Goal: Task Accomplishment & Management: Manage account settings

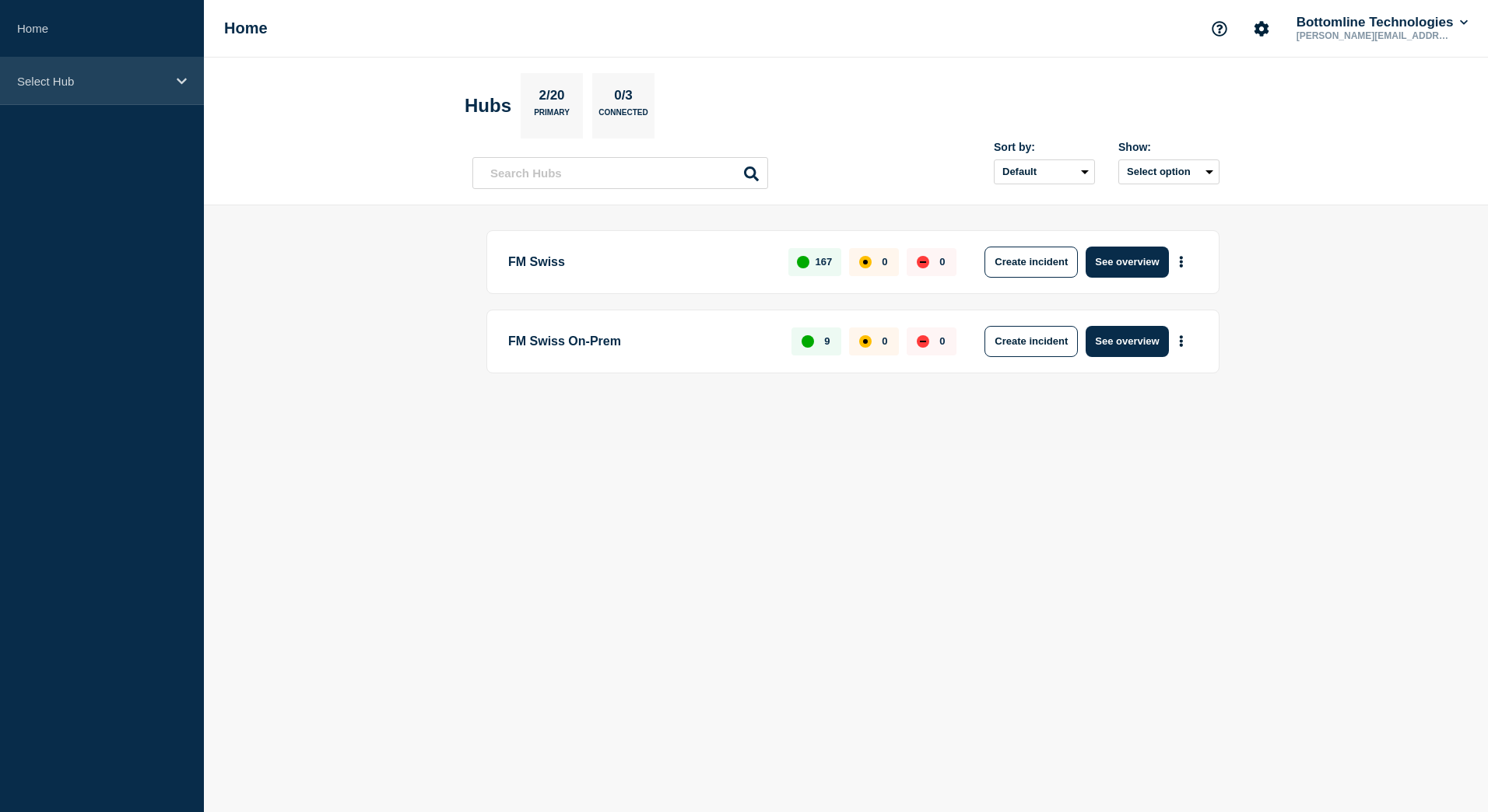
click at [78, 86] on p "Select Hub" at bounding box center [91, 81] width 149 height 13
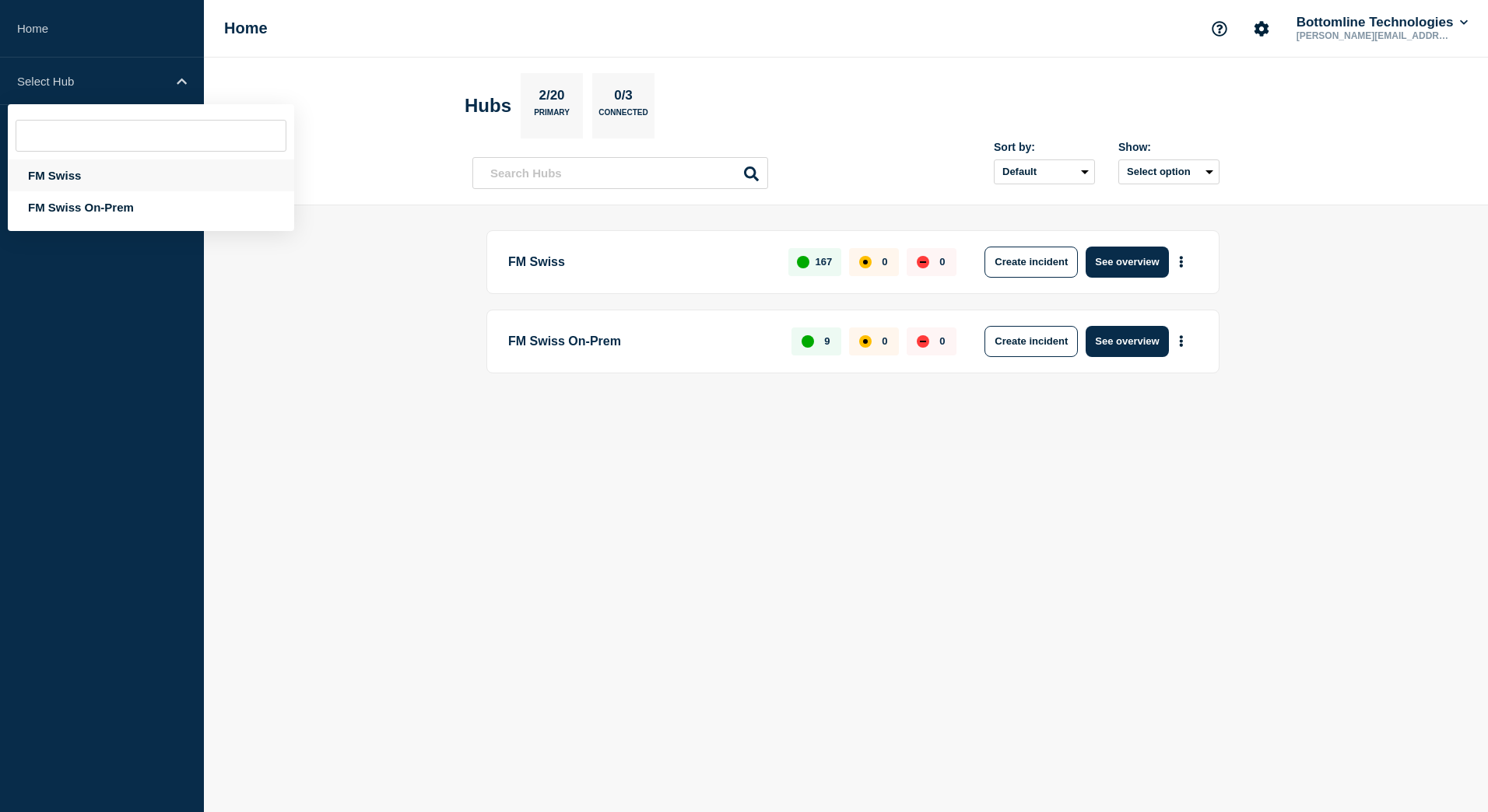
click at [60, 172] on div "FM Swiss" at bounding box center [151, 176] width 286 height 32
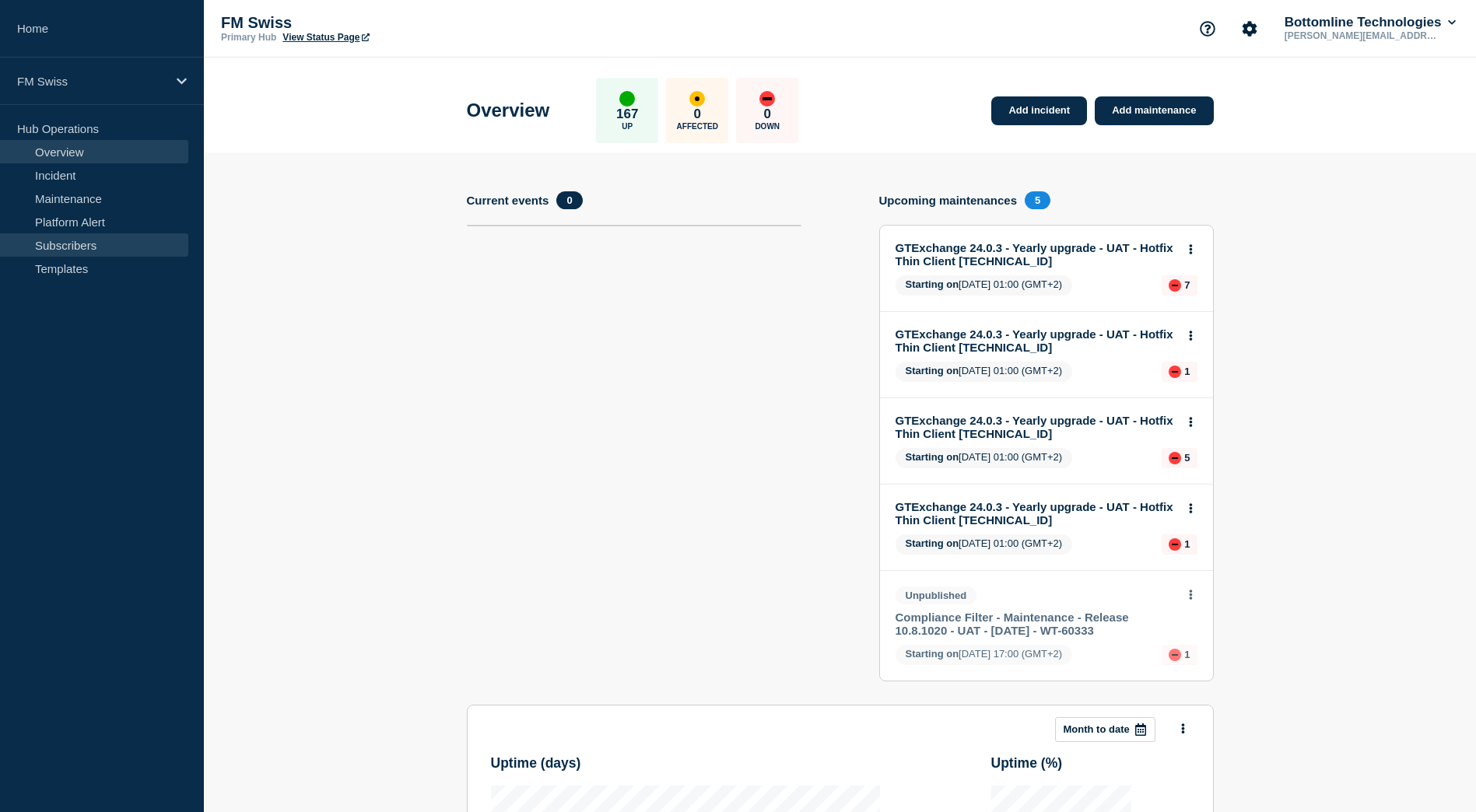
click at [81, 246] on link "Subscribers" at bounding box center [94, 245] width 188 height 23
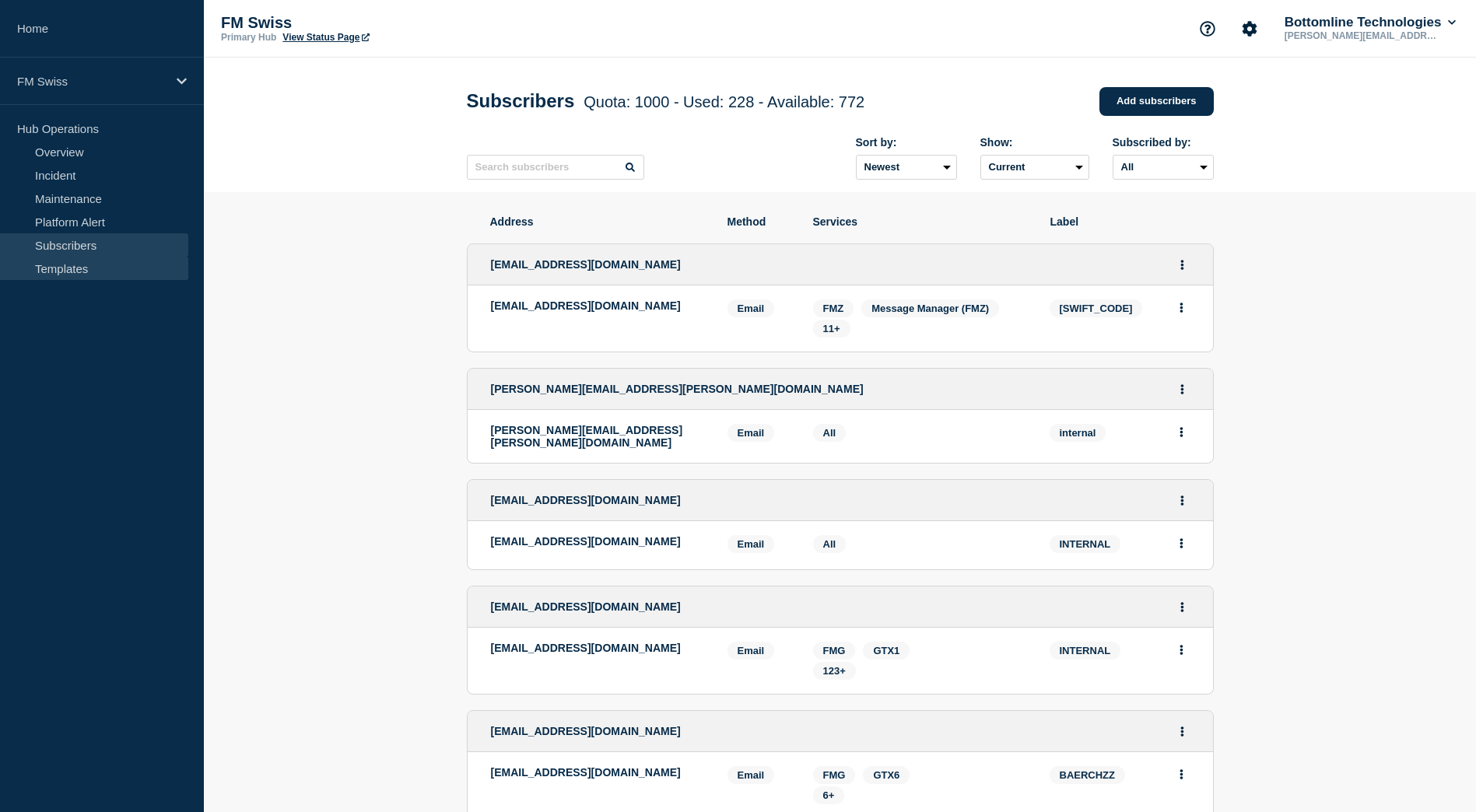
click at [80, 271] on link "Templates" at bounding box center [94, 269] width 188 height 23
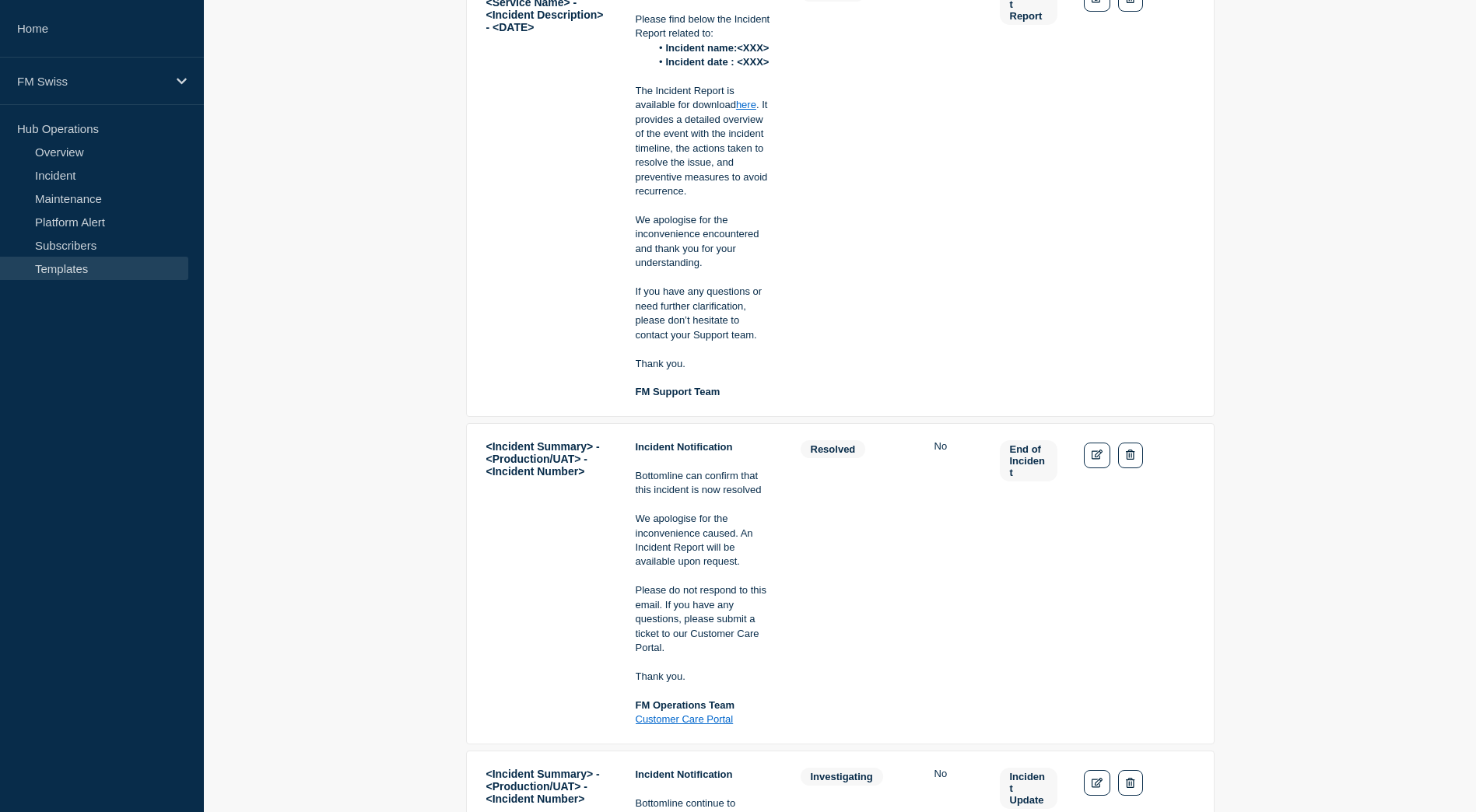
scroll to position [467, 0]
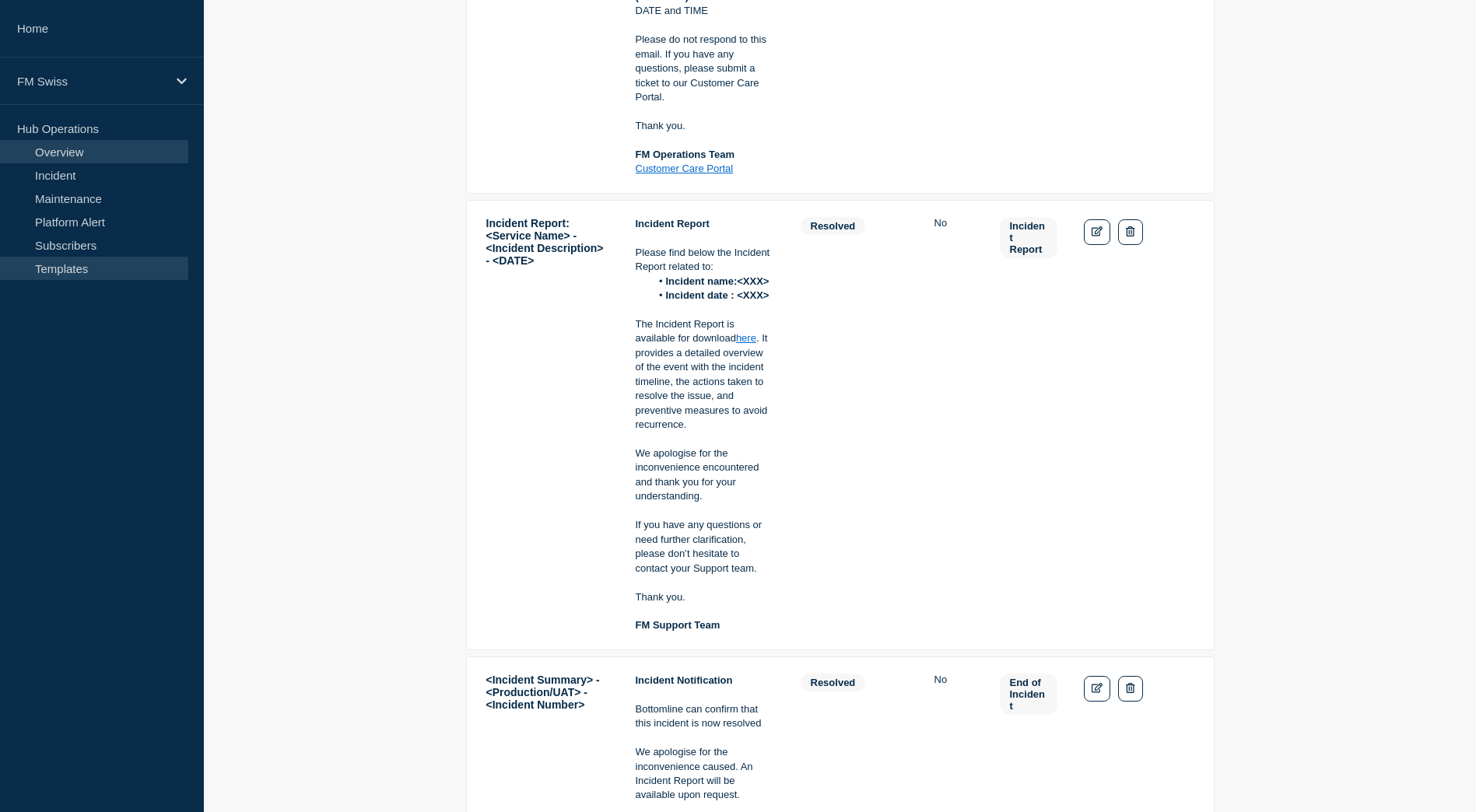
click at [66, 150] on link "Overview" at bounding box center [94, 152] width 188 height 23
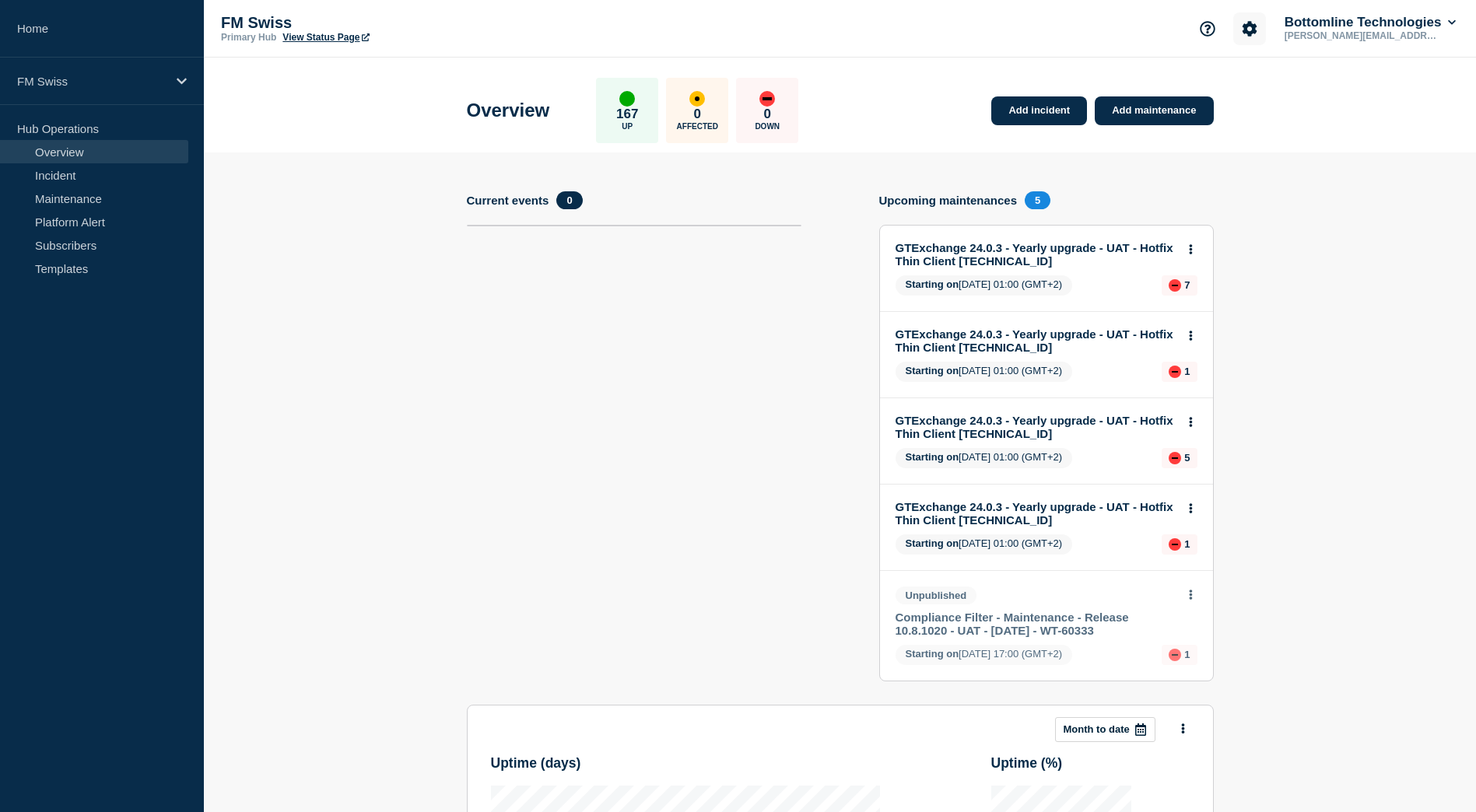
click at [1243, 30] on icon "Account settings" at bounding box center [1249, 28] width 15 height 15
click at [1256, 89] on link "Team Members" at bounding box center [1250, 92] width 80 height 13
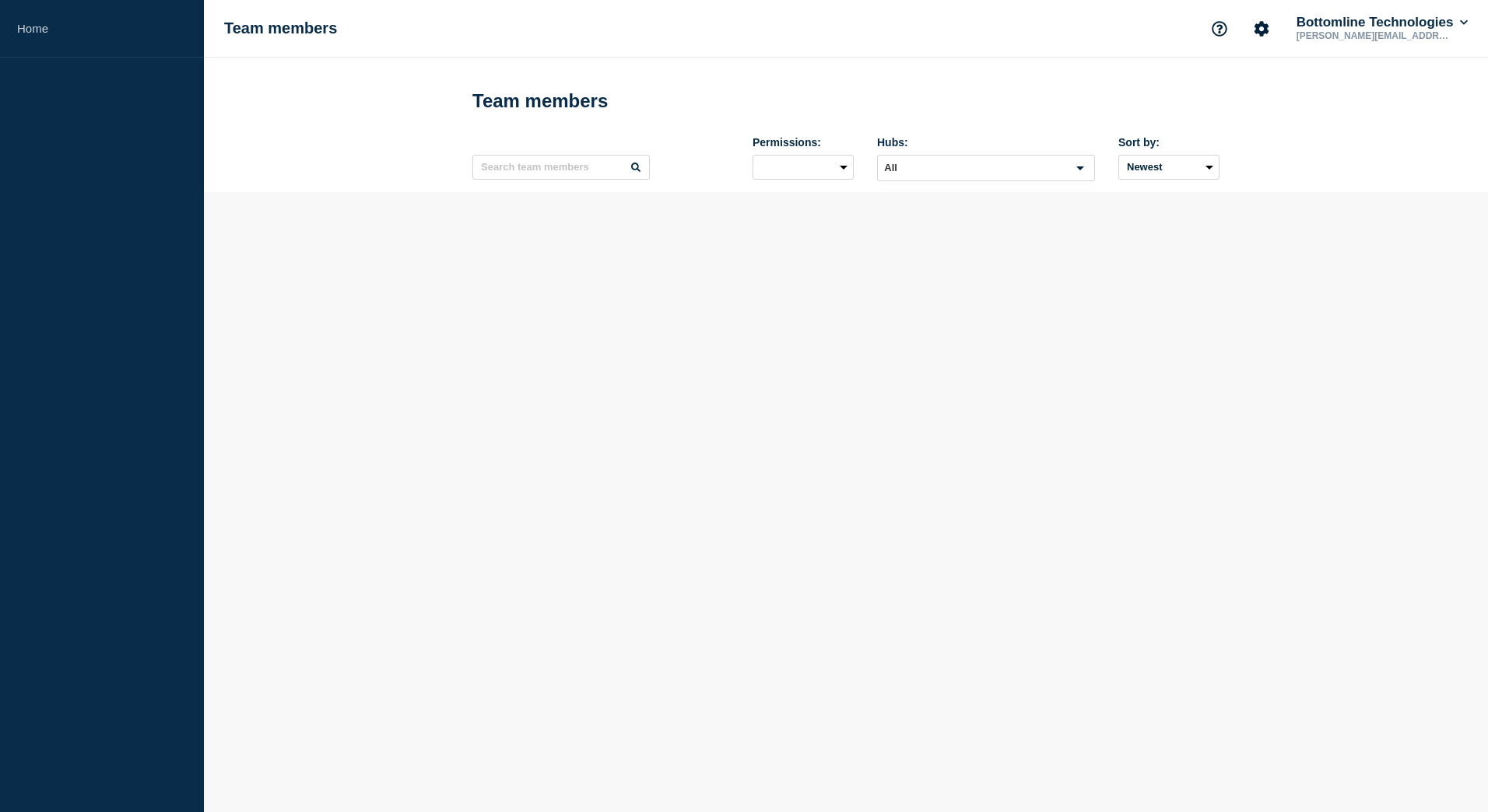
click at [133, 69] on aside "Home" at bounding box center [102, 406] width 204 height 812
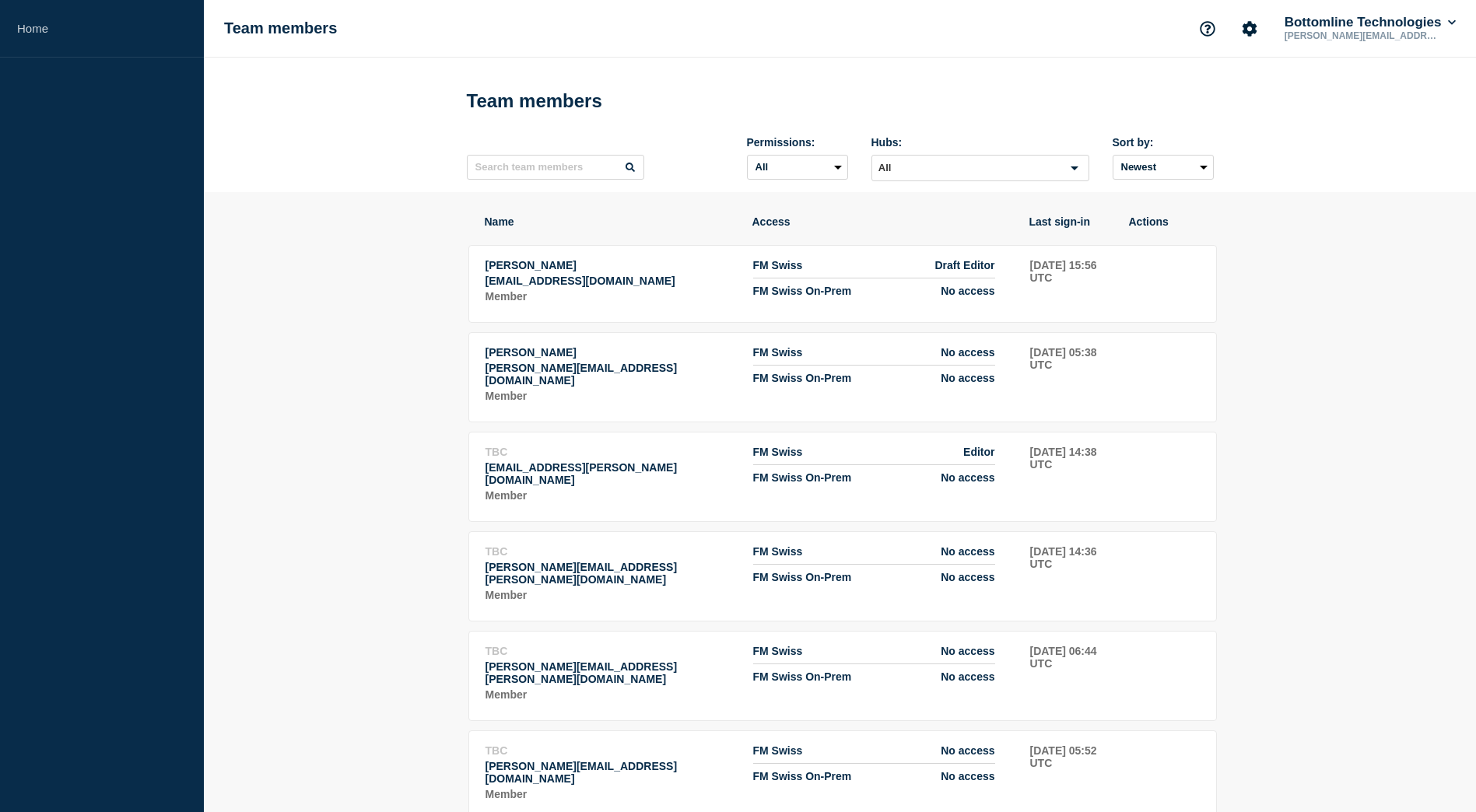
click at [1026, 289] on tr "[PERSON_NAME] [EMAIL_ADDRESS][DOMAIN_NAME] Member FM Swiss Draft Editor FM Swis…" at bounding box center [842, 284] width 748 height 78
click at [35, 35] on link "Home" at bounding box center [102, 28] width 204 height 58
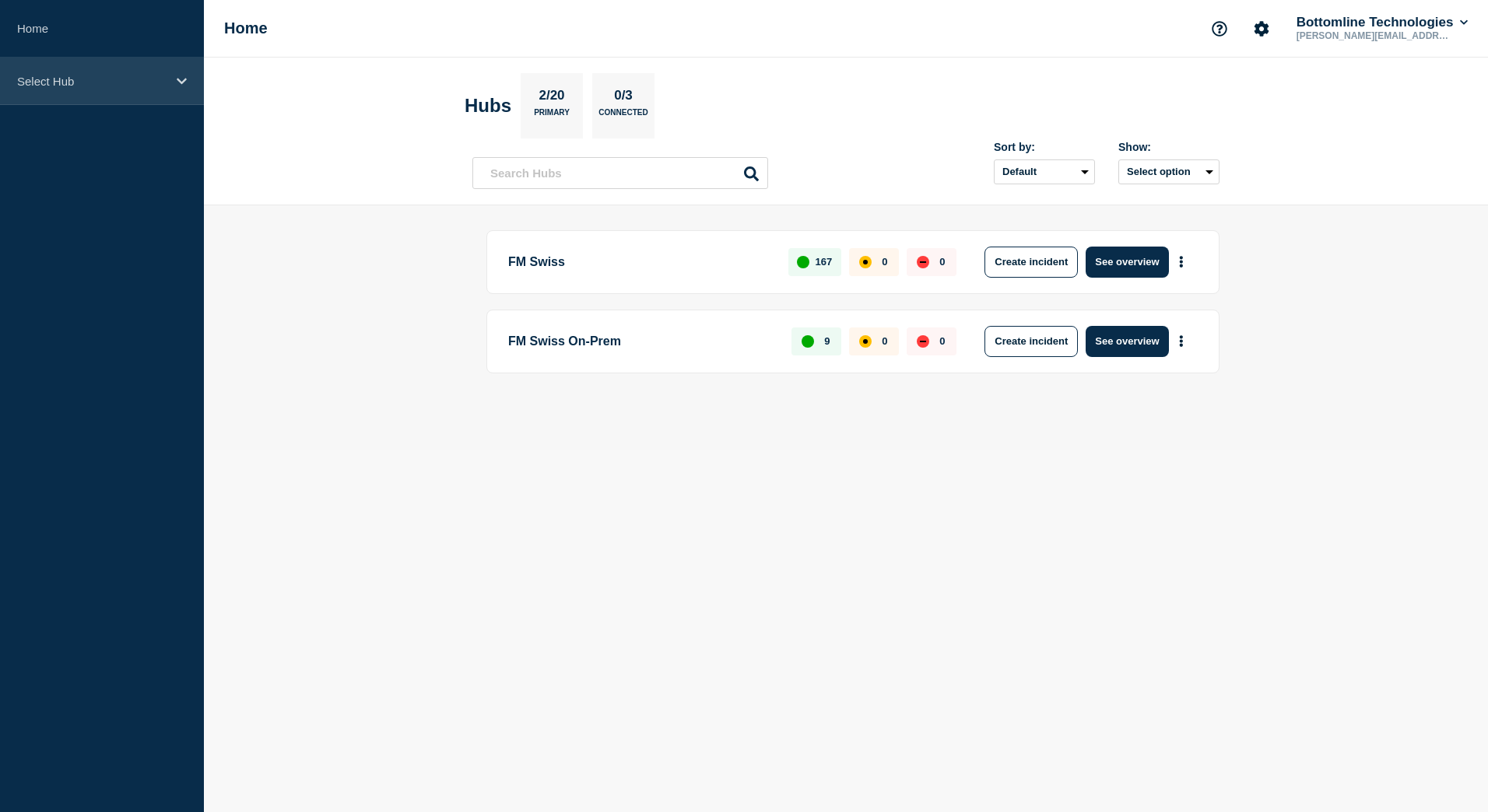
click at [51, 66] on div "Select Hub" at bounding box center [102, 82] width 204 height 48
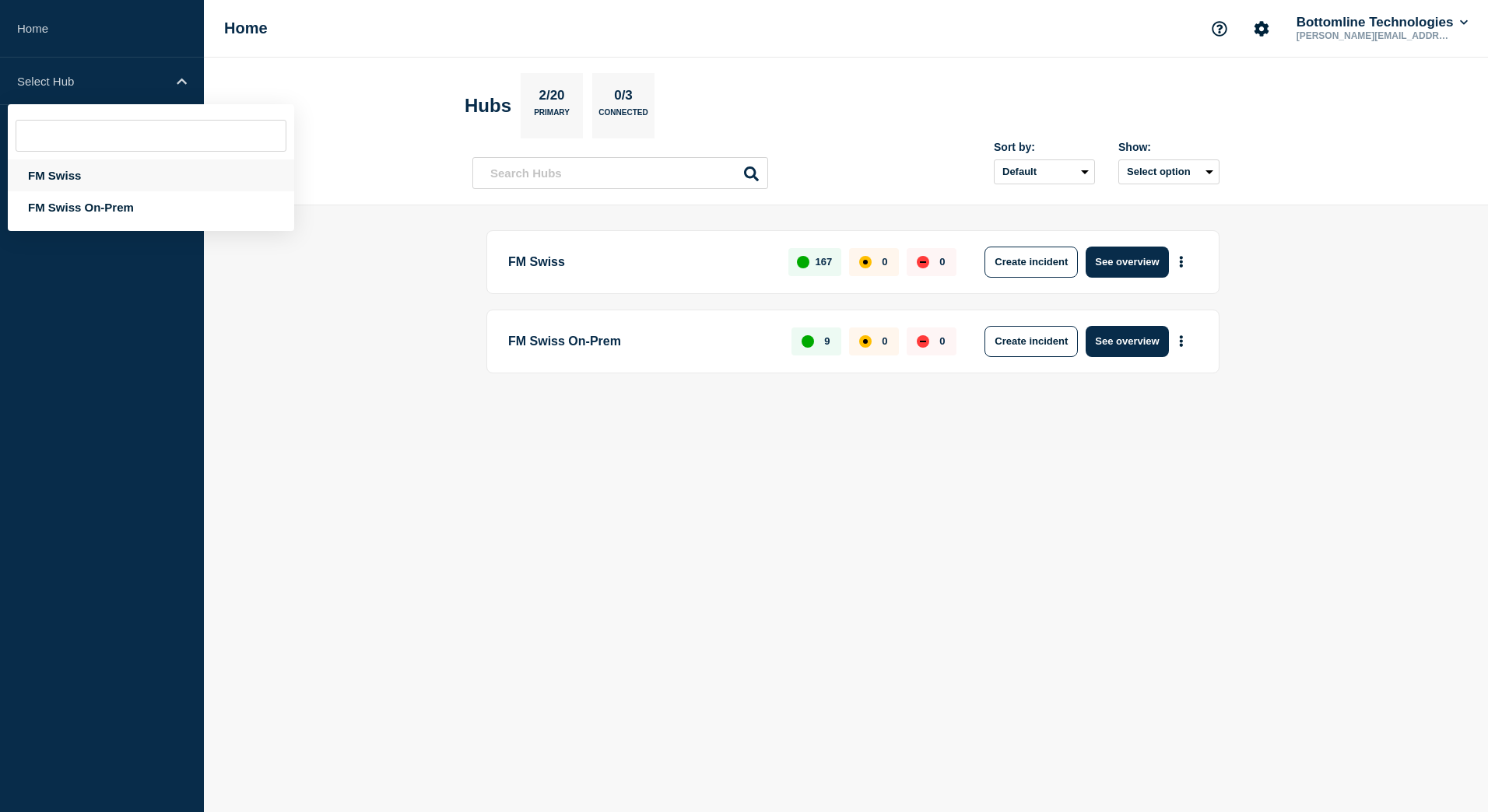
click at [60, 175] on div "FM Swiss" at bounding box center [151, 176] width 286 height 32
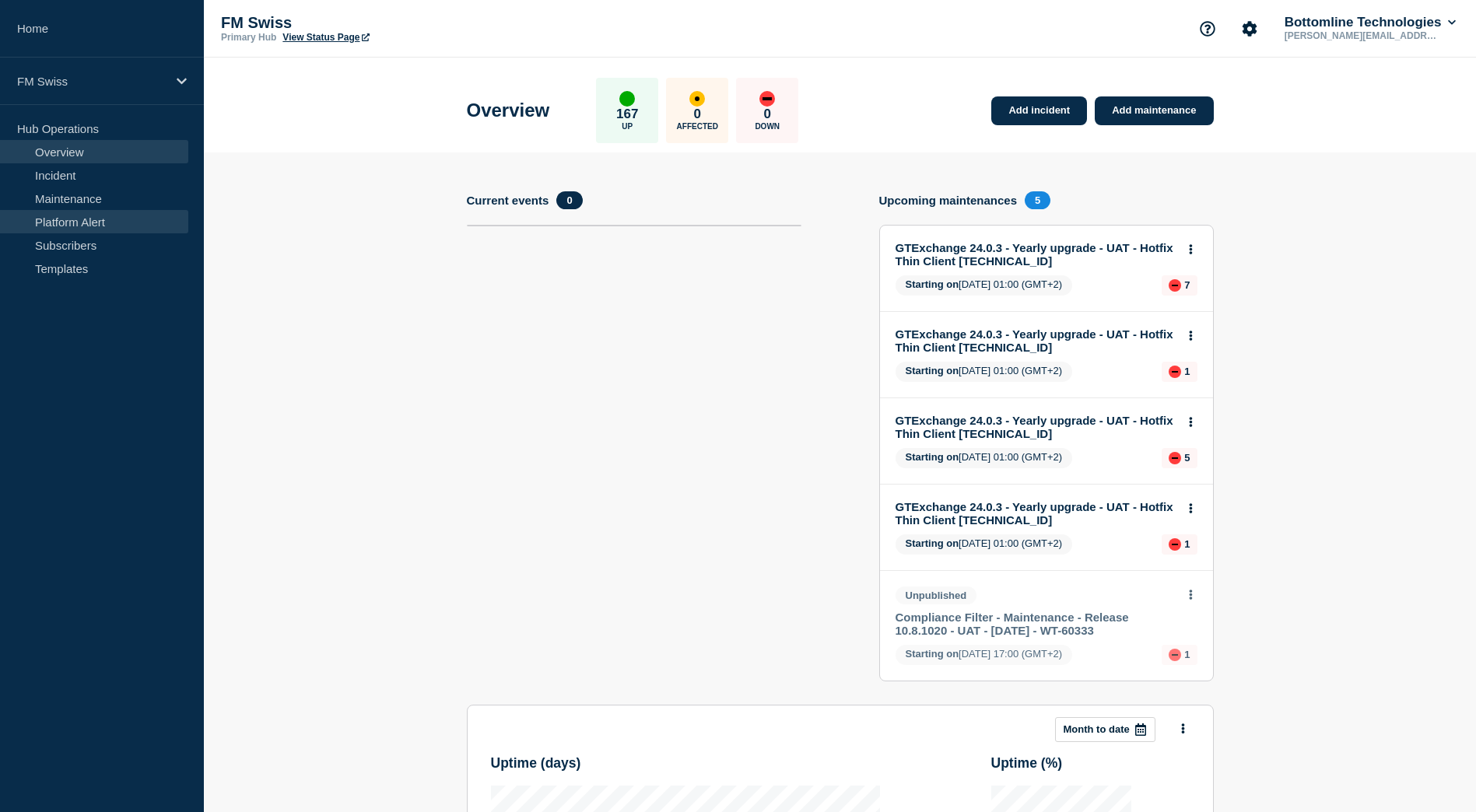
click at [59, 221] on link "Platform Alert" at bounding box center [94, 222] width 188 height 23
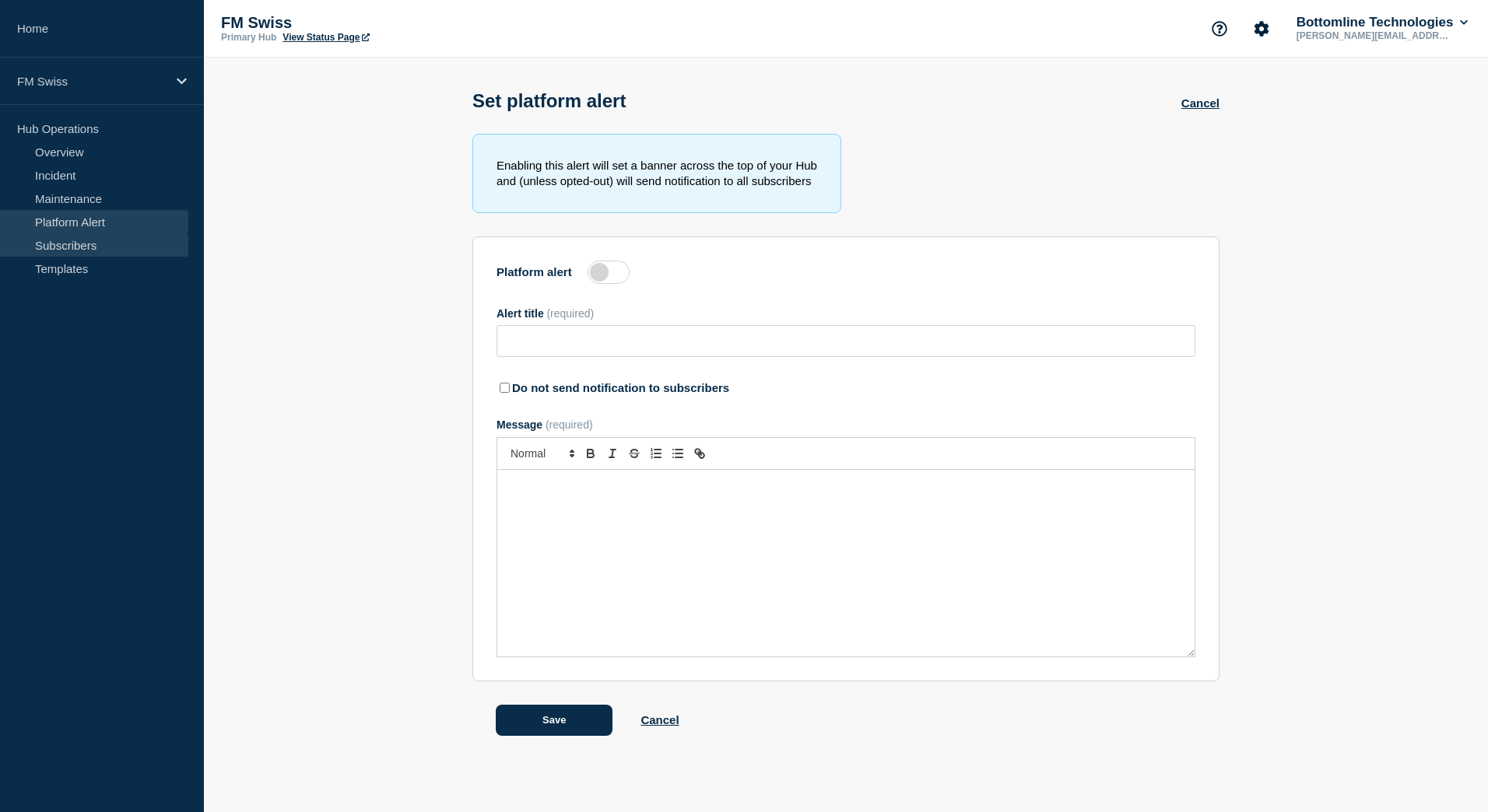
click at [75, 243] on link "Subscribers" at bounding box center [94, 245] width 188 height 23
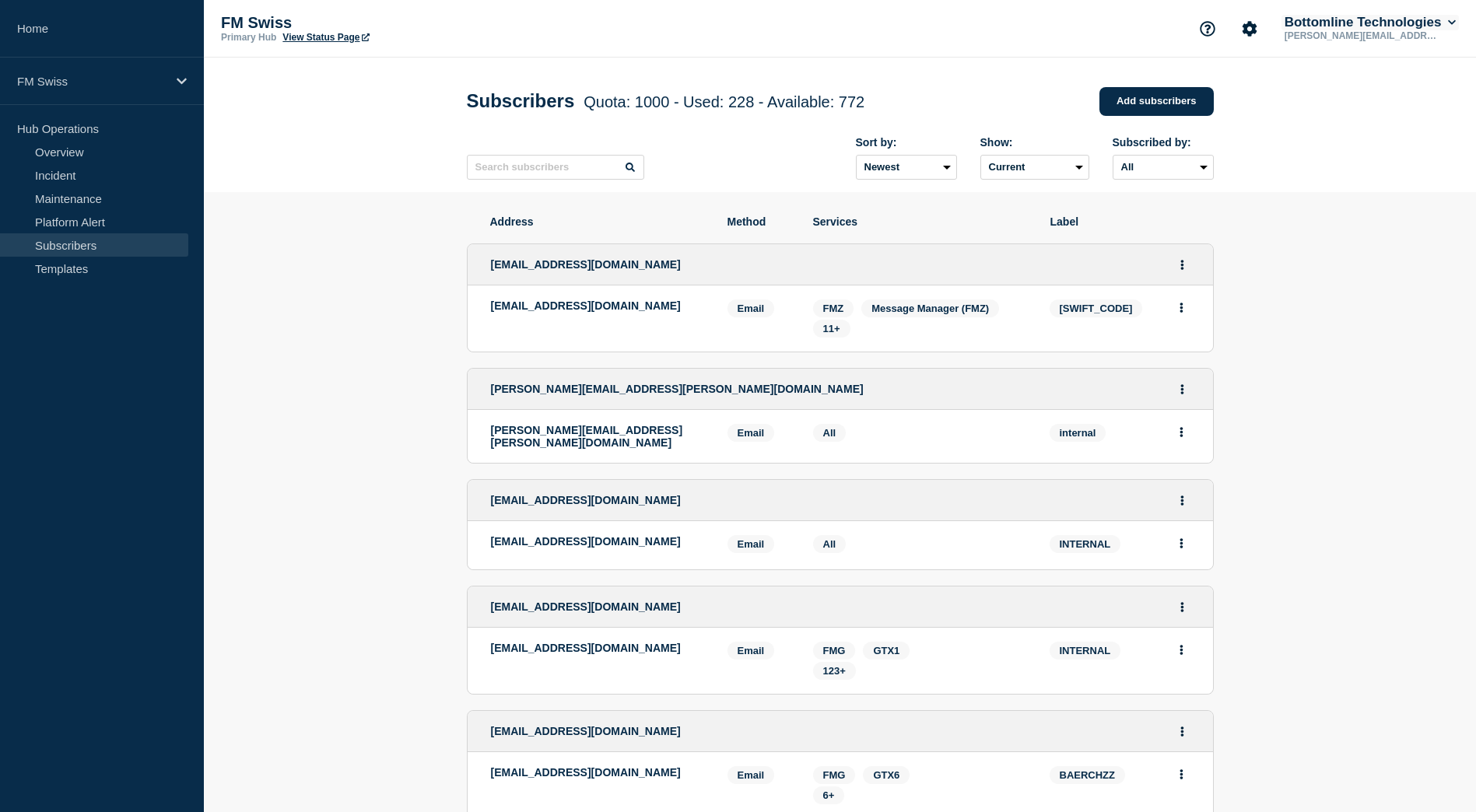
click at [1450, 16] on button "Bottomline Technologies" at bounding box center [1370, 23] width 177 height 16
click at [1326, 147] on link "User settings" at bounding box center [1339, 148] width 68 height 13
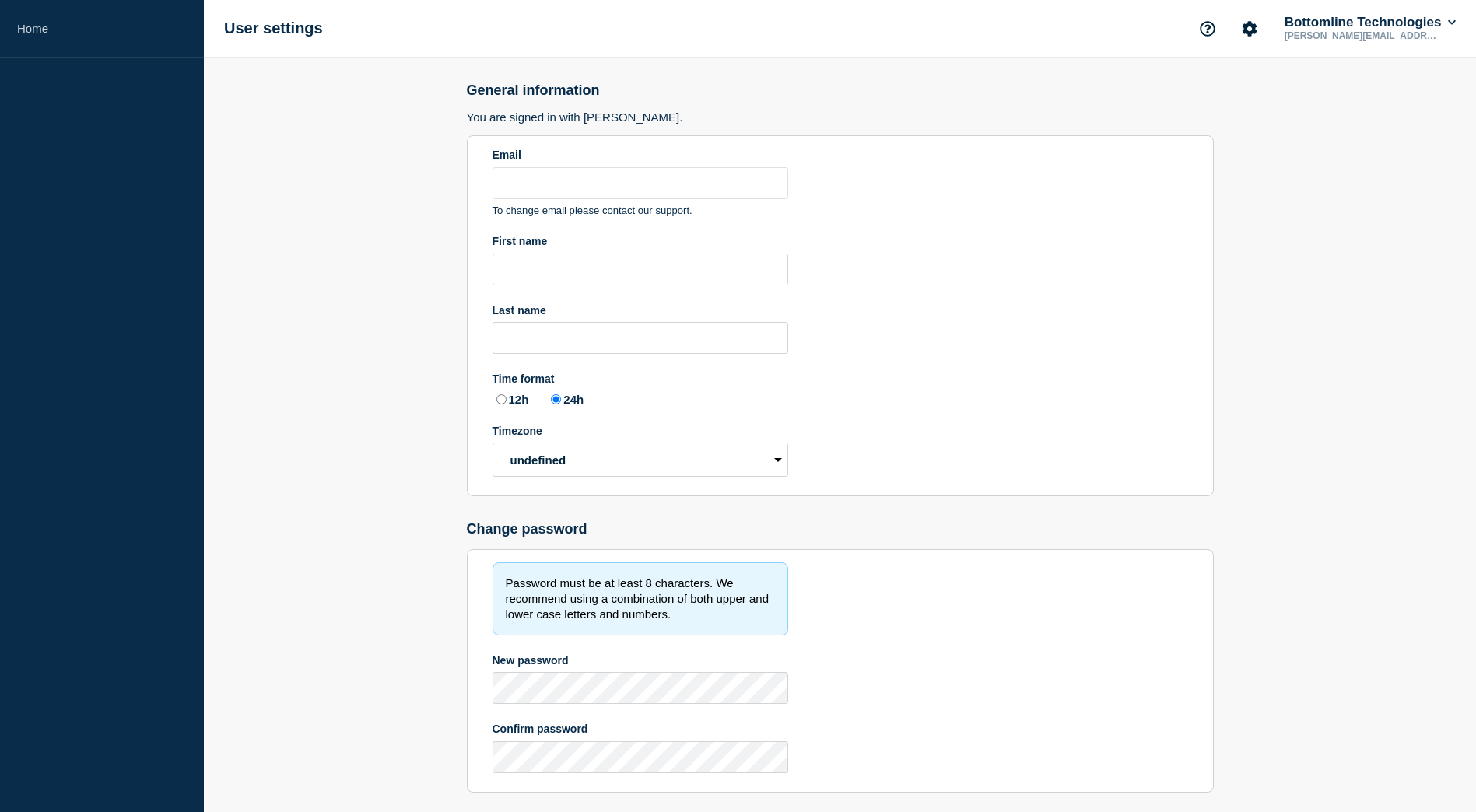
type input "[PERSON_NAME][EMAIL_ADDRESS][DOMAIN_NAME]"
radio input "true"
select select "hub"
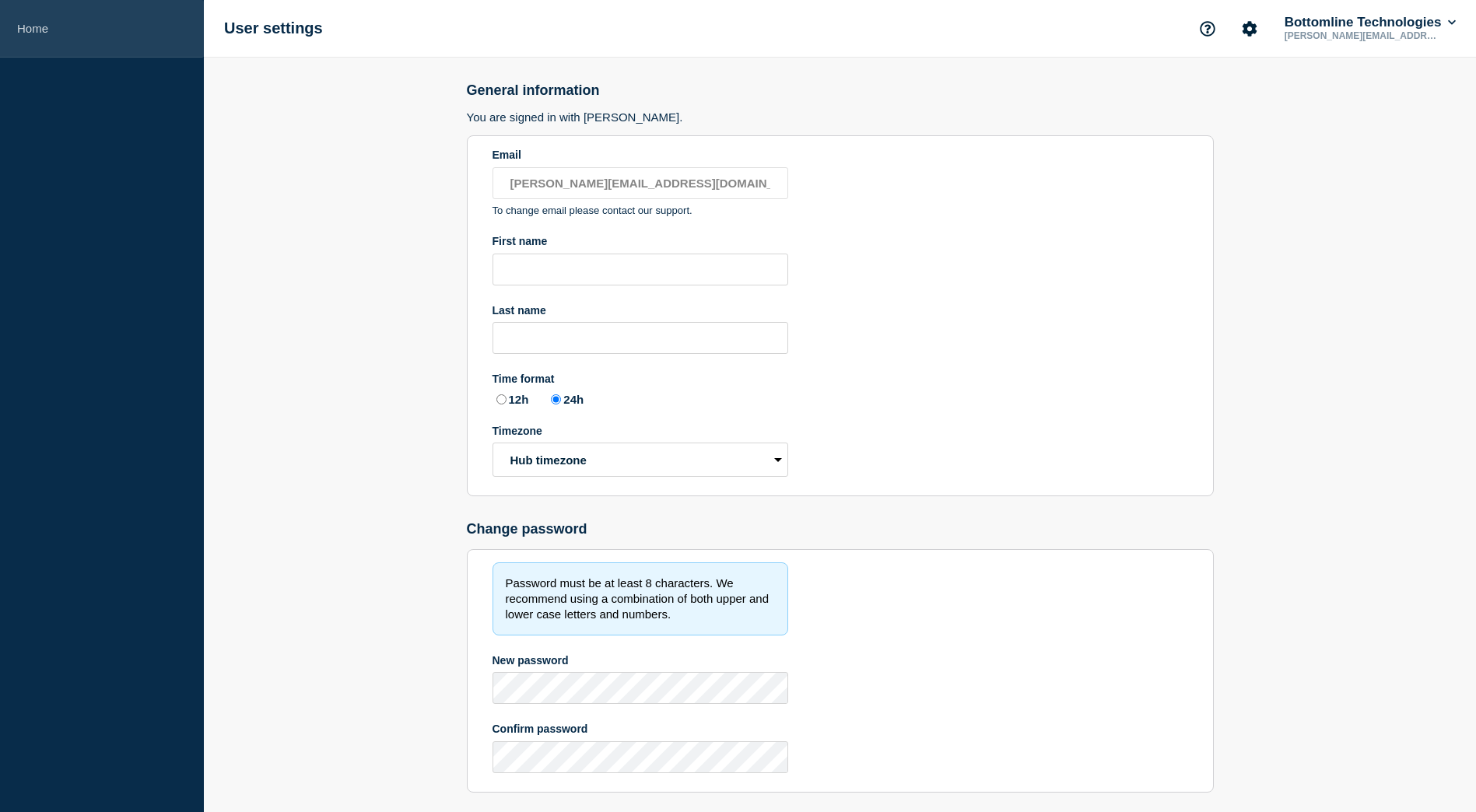
click at [42, 35] on link "Home" at bounding box center [102, 28] width 204 height 58
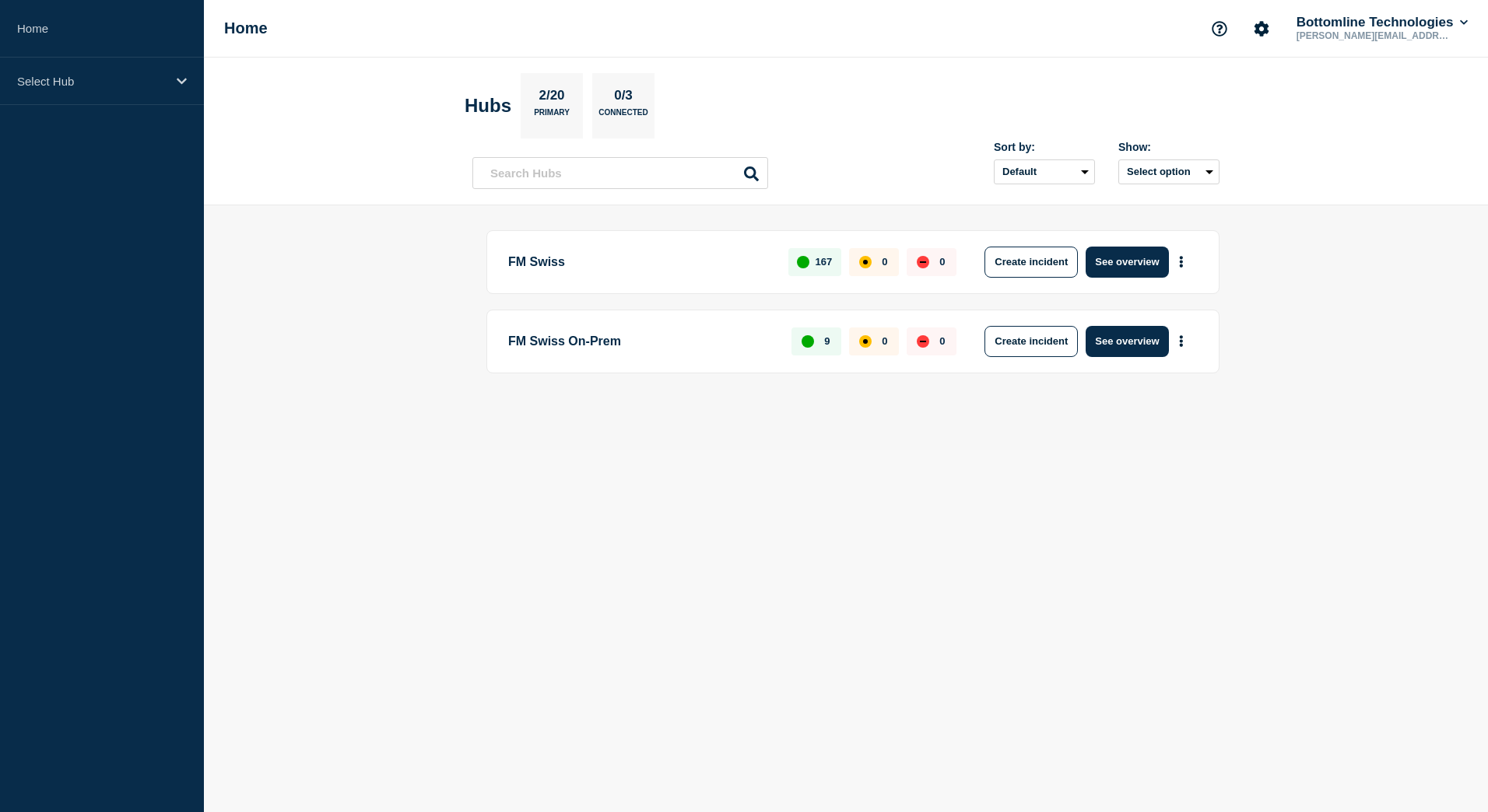
click at [555, 262] on p "FM Swiss" at bounding box center [639, 262] width 262 height 31
click at [1140, 263] on button "See overview" at bounding box center [1126, 262] width 82 height 31
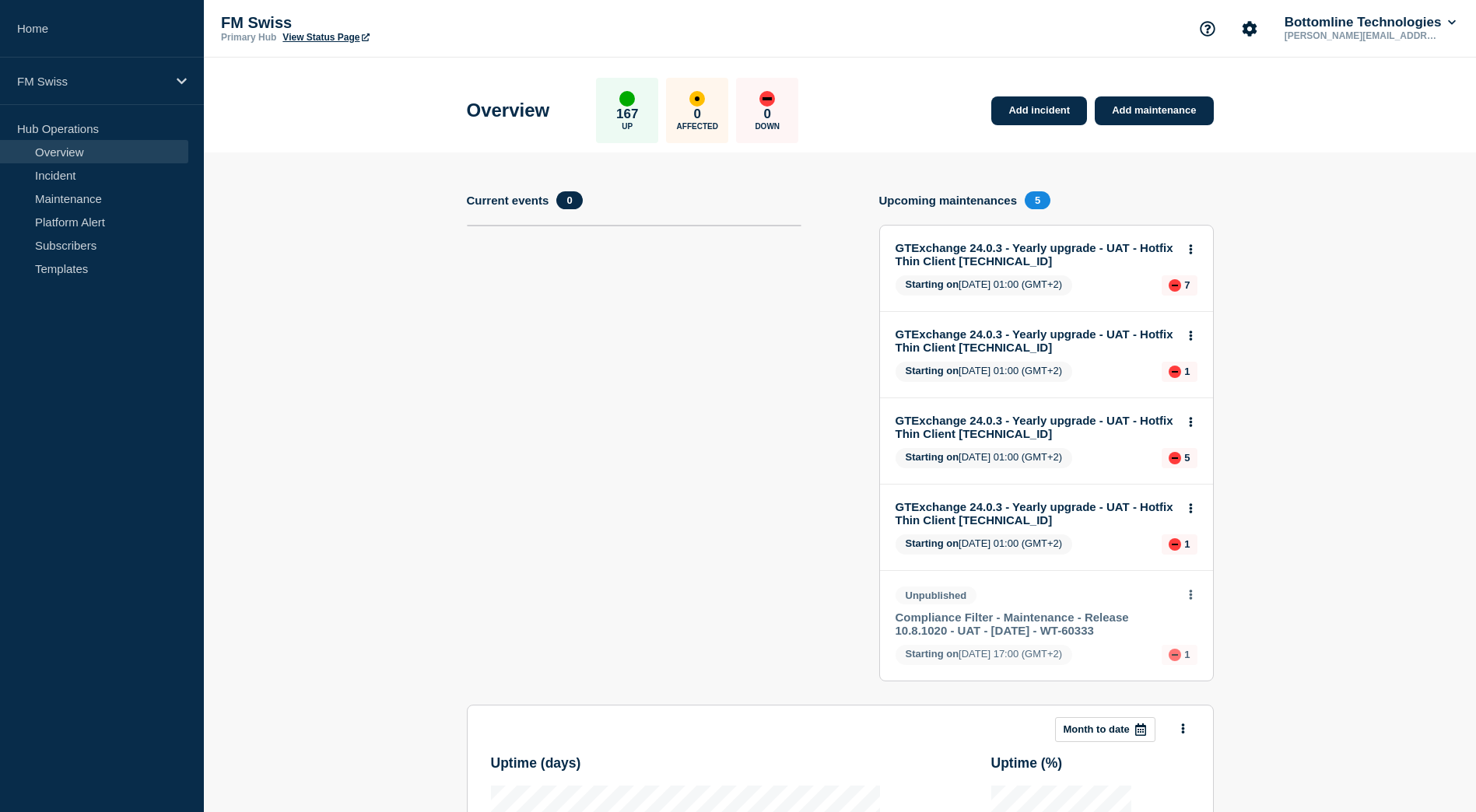
click at [945, 257] on link "GTExchange 24.0.3 - Yearly upgrade - UAT - Hotfix Thin Client [TECHNICAL_ID]" at bounding box center [1035, 254] width 281 height 27
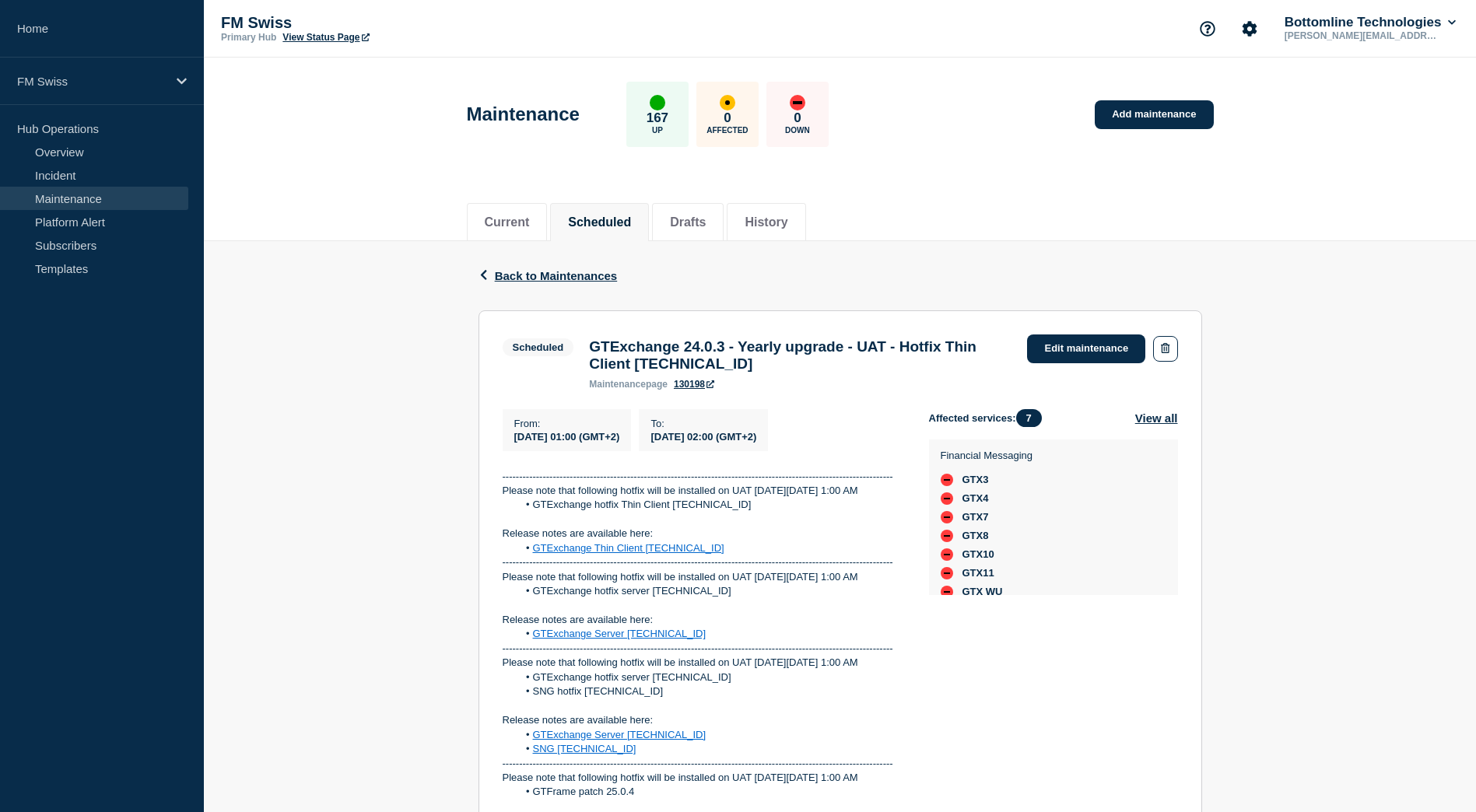
click at [693, 386] on link "130198" at bounding box center [694, 384] width 41 height 11
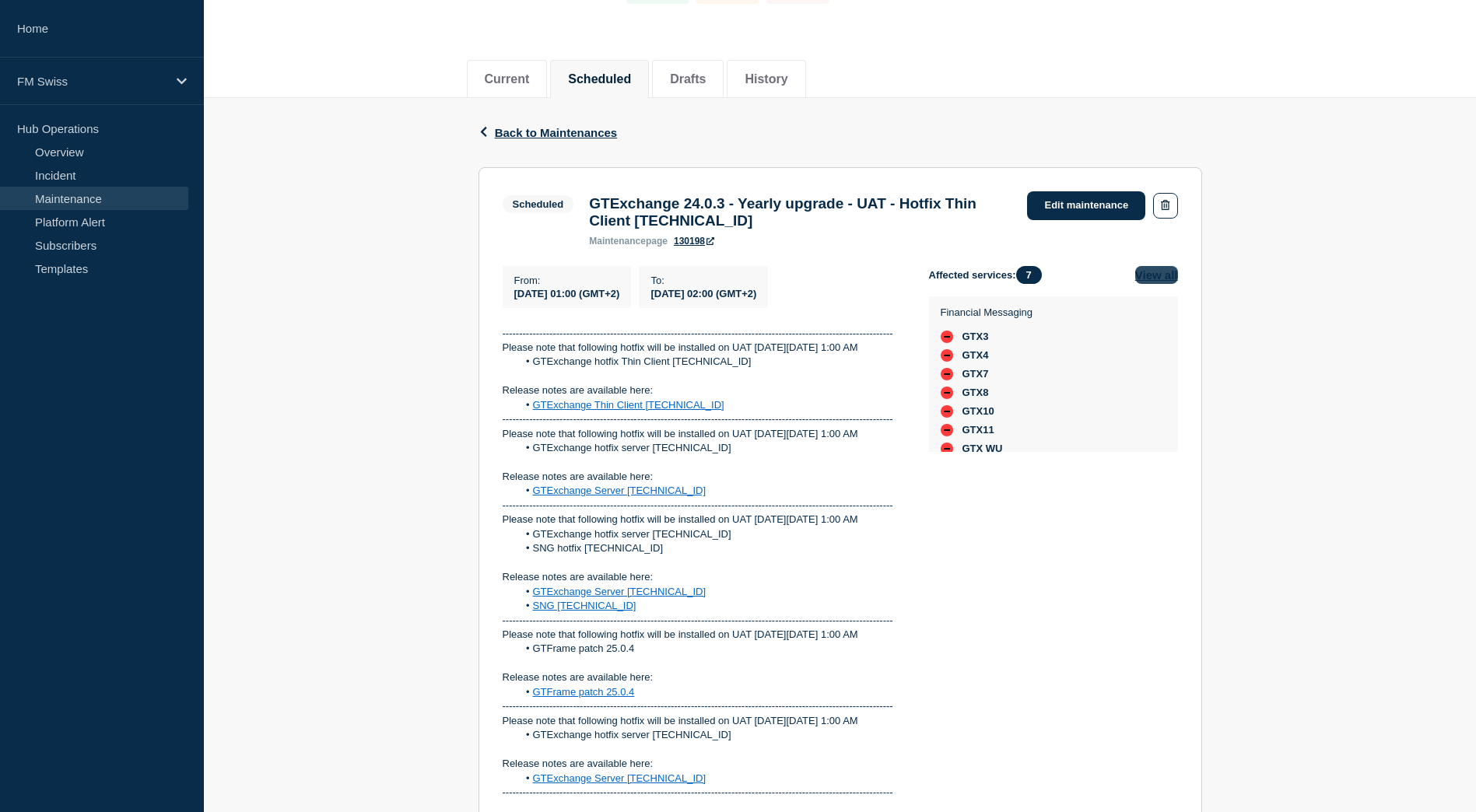
scroll to position [156, 0]
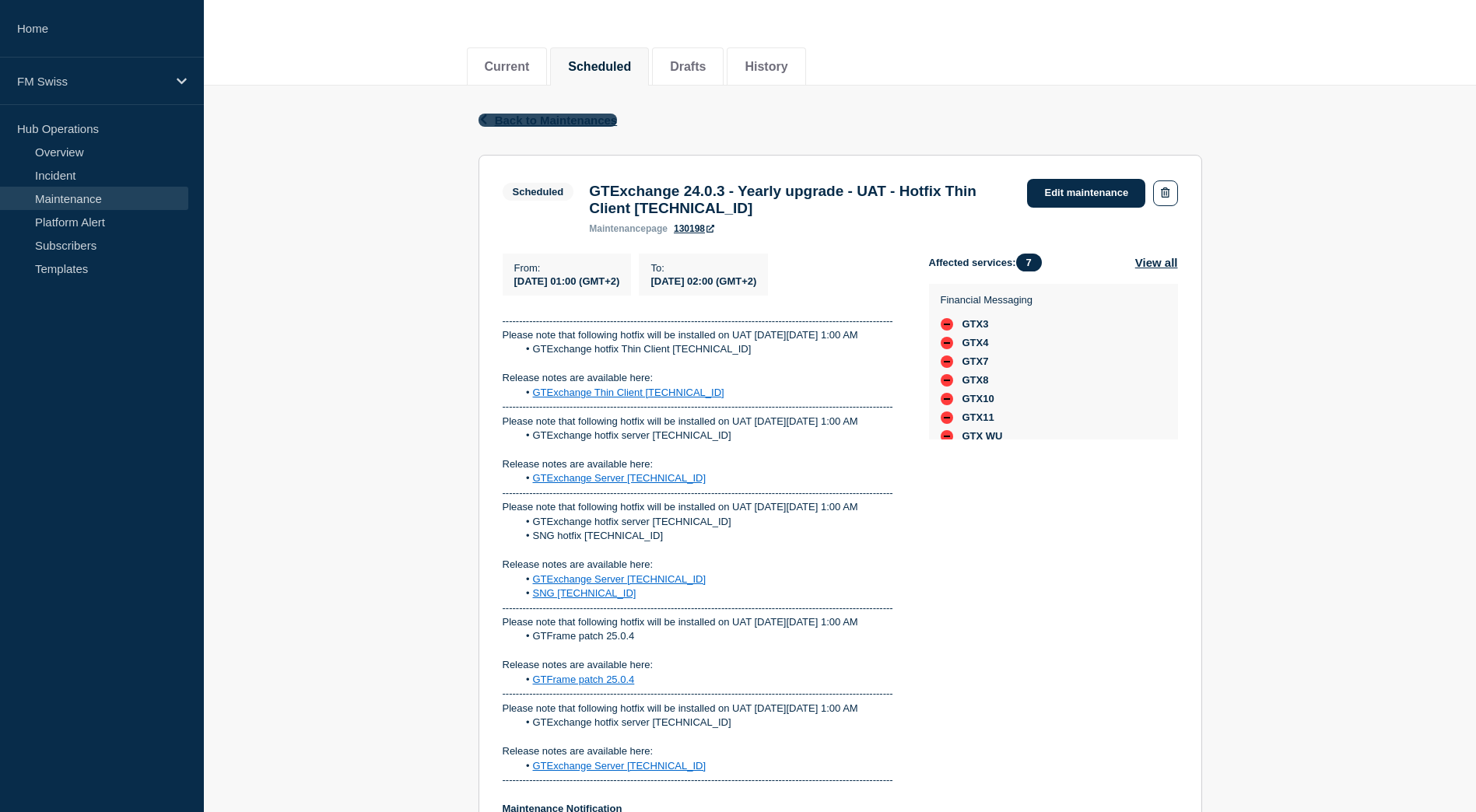
click at [490, 122] on button "Back Back to Maintenances" at bounding box center [548, 120] width 139 height 13
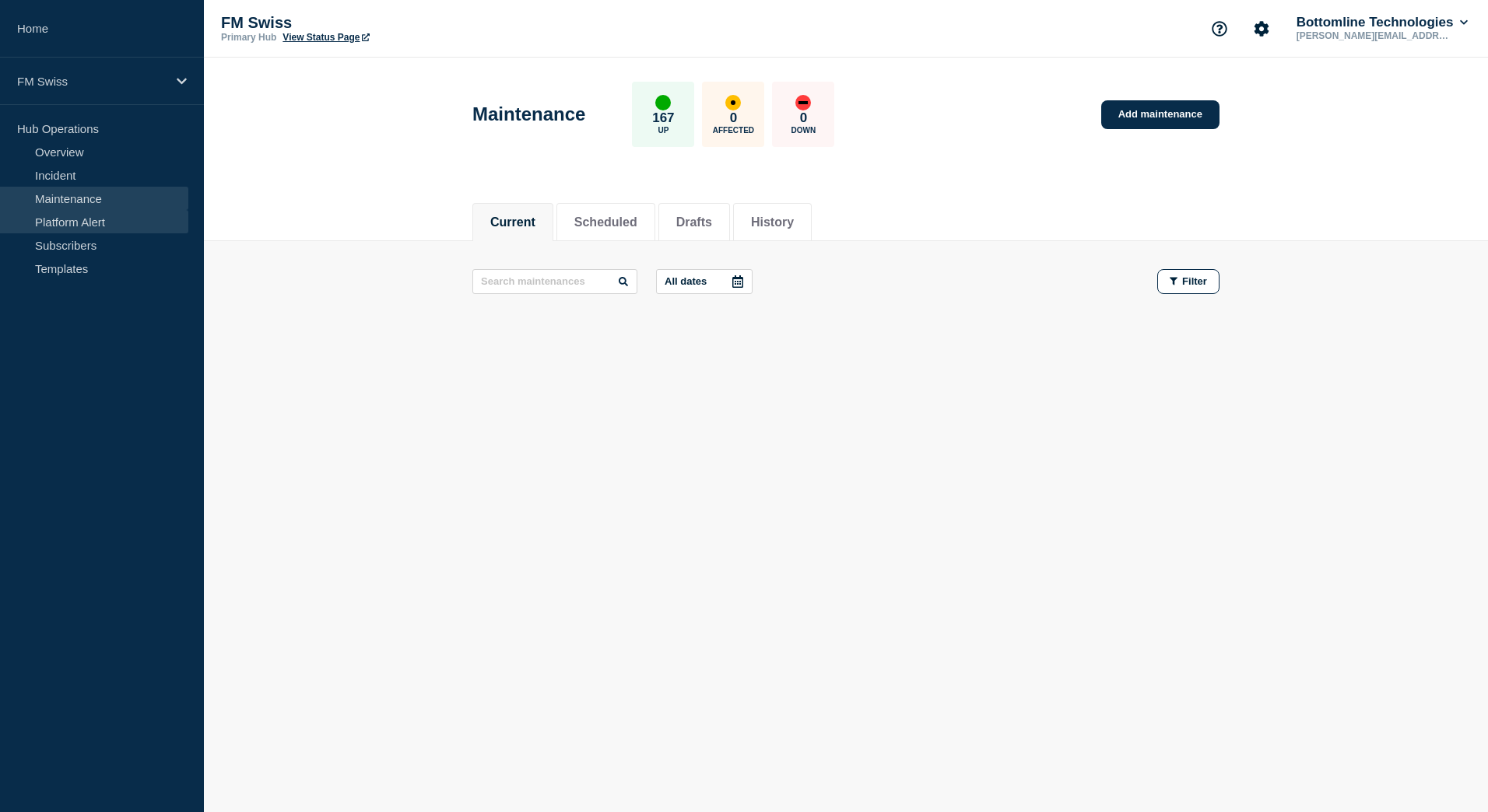
click at [50, 215] on link "Platform Alert" at bounding box center [94, 222] width 188 height 23
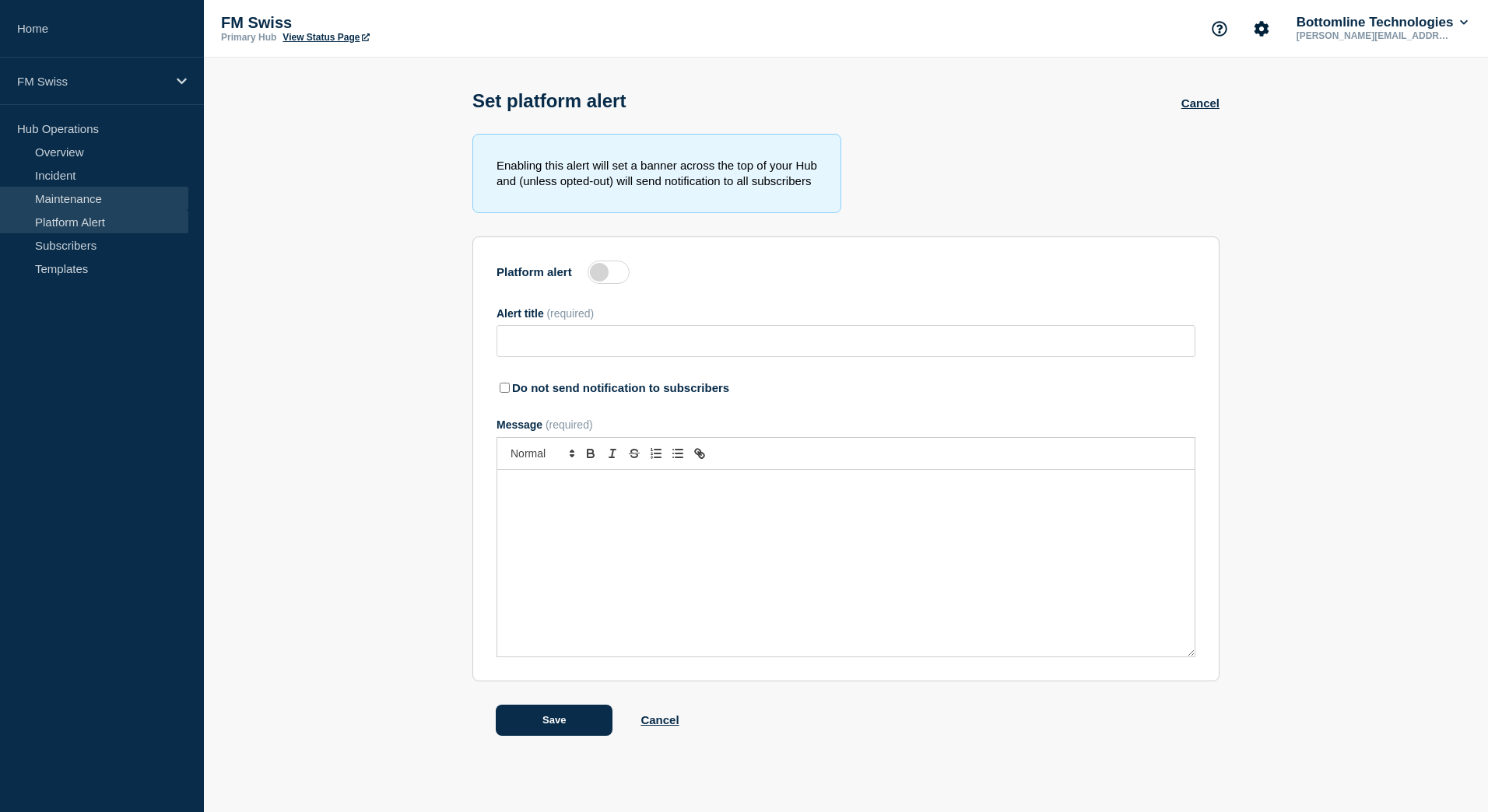
click at [62, 187] on link "Maintenance" at bounding box center [94, 199] width 188 height 23
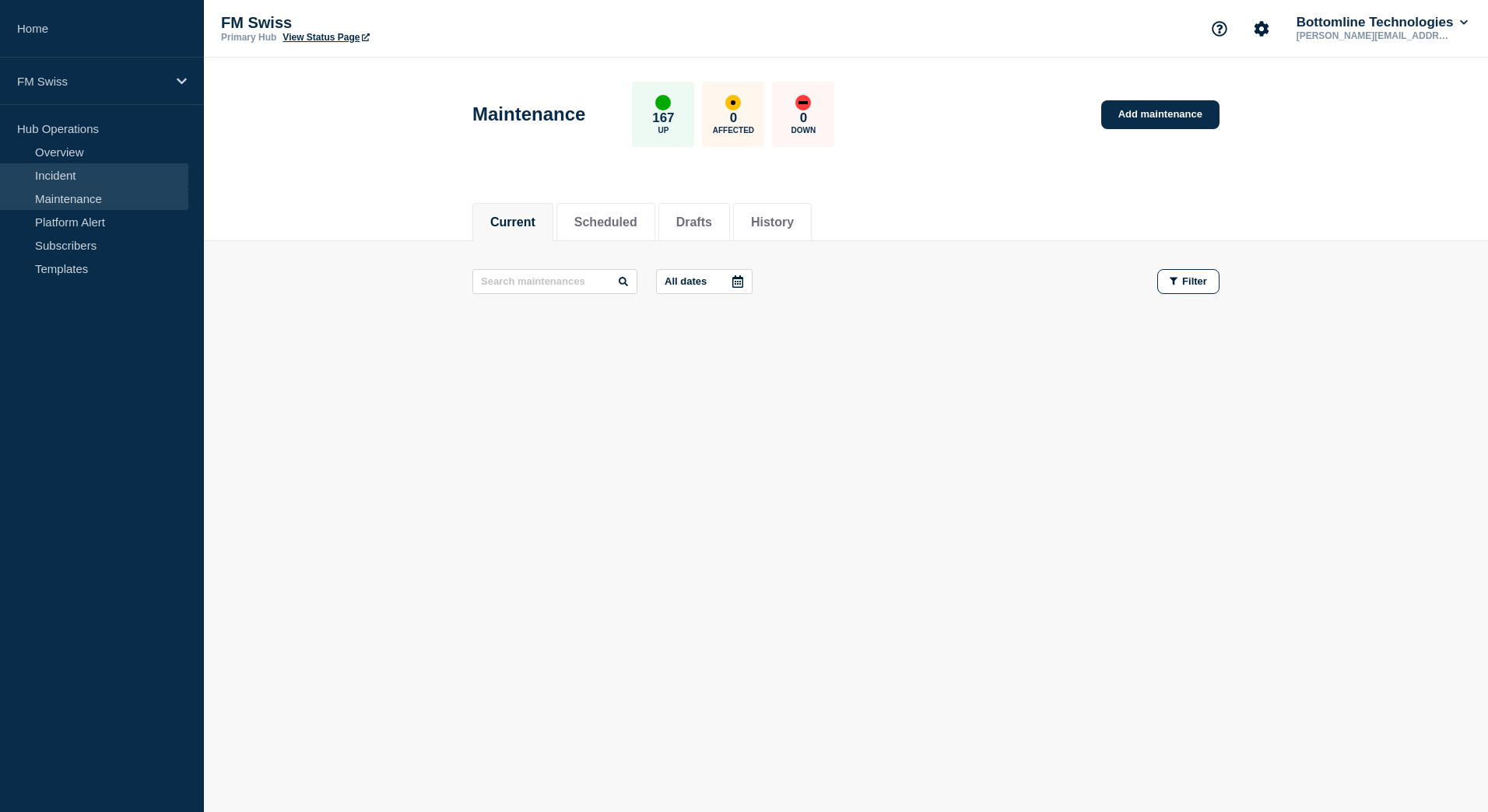
click at [89, 177] on link "Incident" at bounding box center [94, 175] width 188 height 23
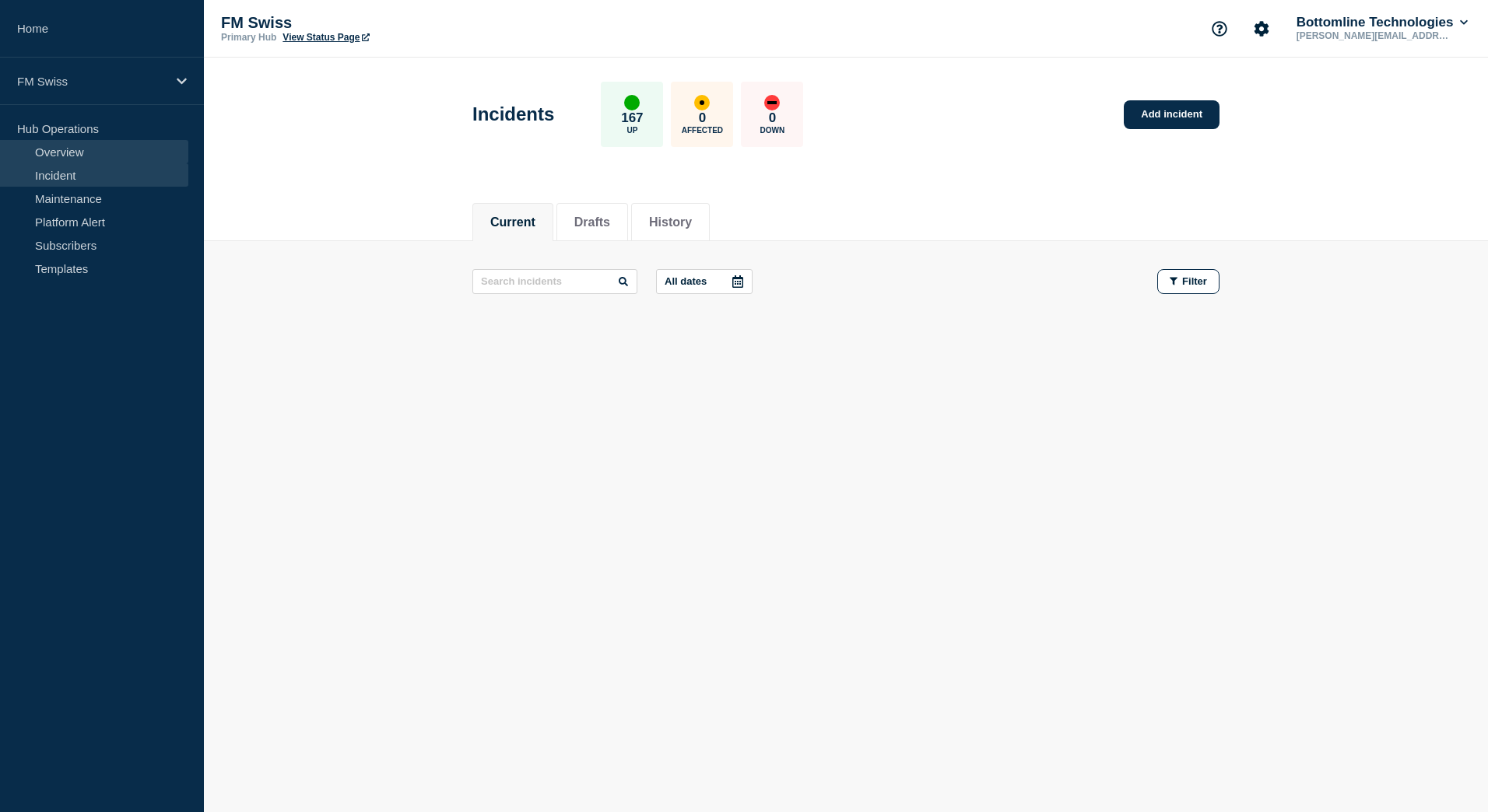
click at [85, 145] on link "Overview" at bounding box center [94, 152] width 188 height 23
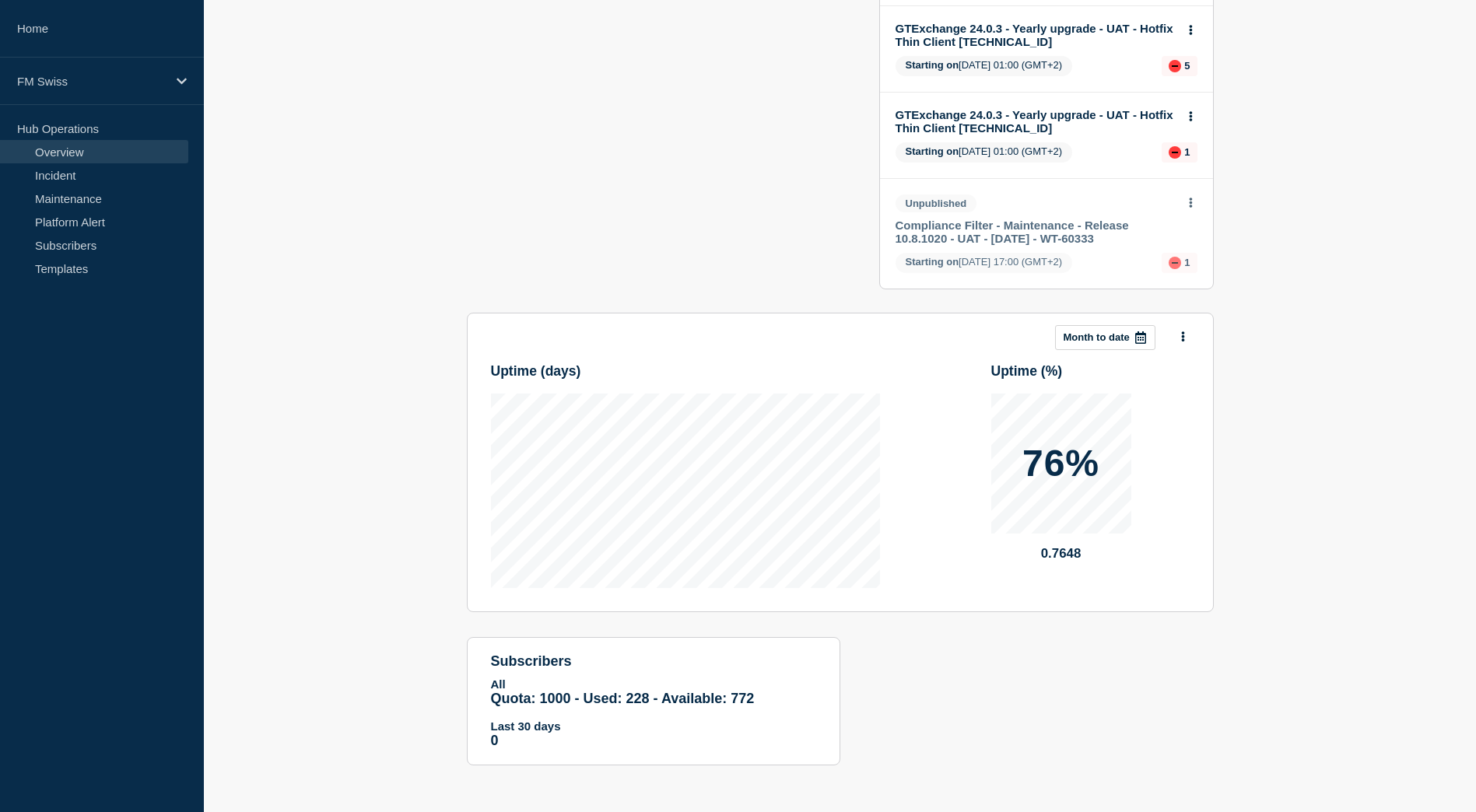
scroll to position [4, 0]
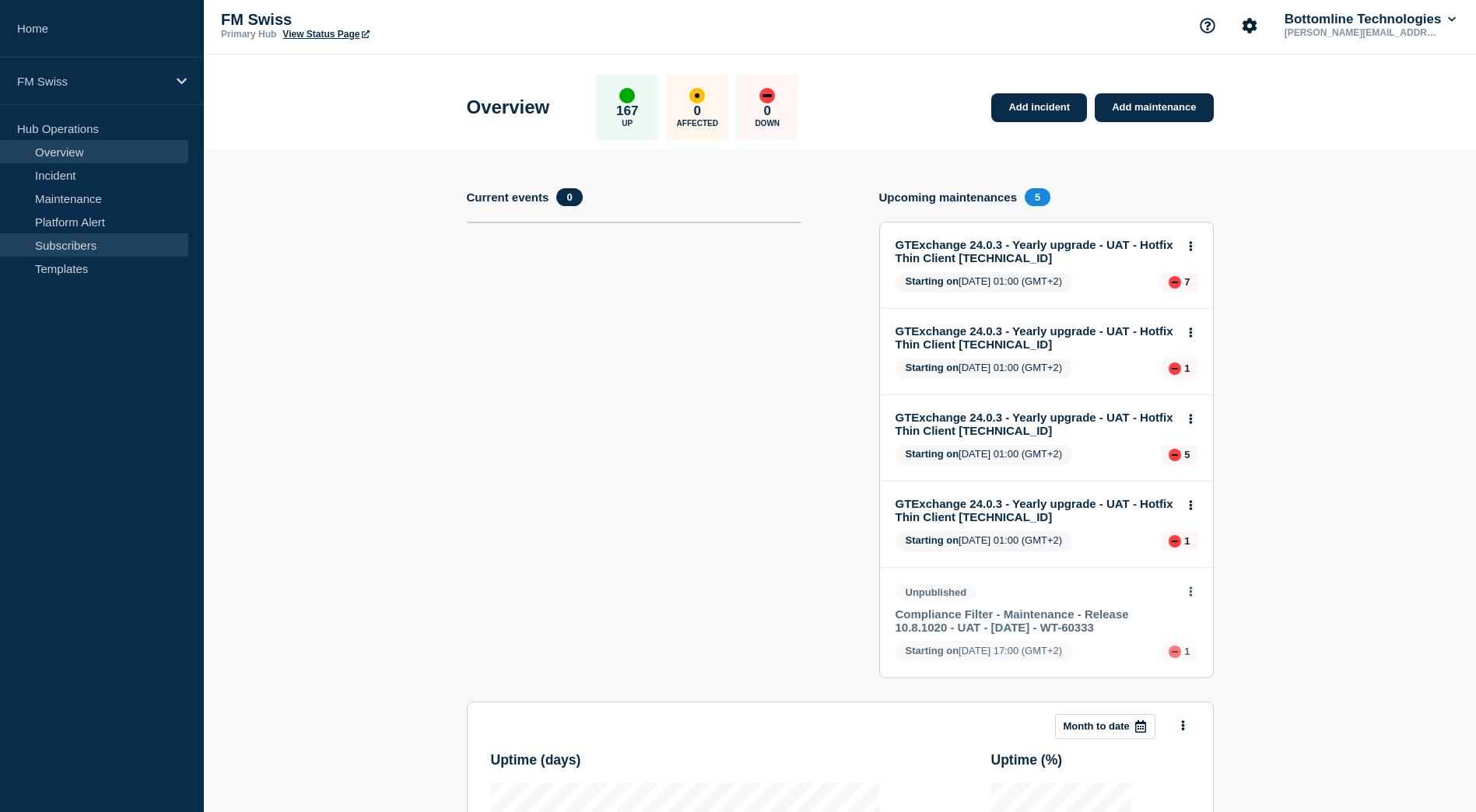
click at [62, 252] on link "Subscribers" at bounding box center [94, 245] width 188 height 23
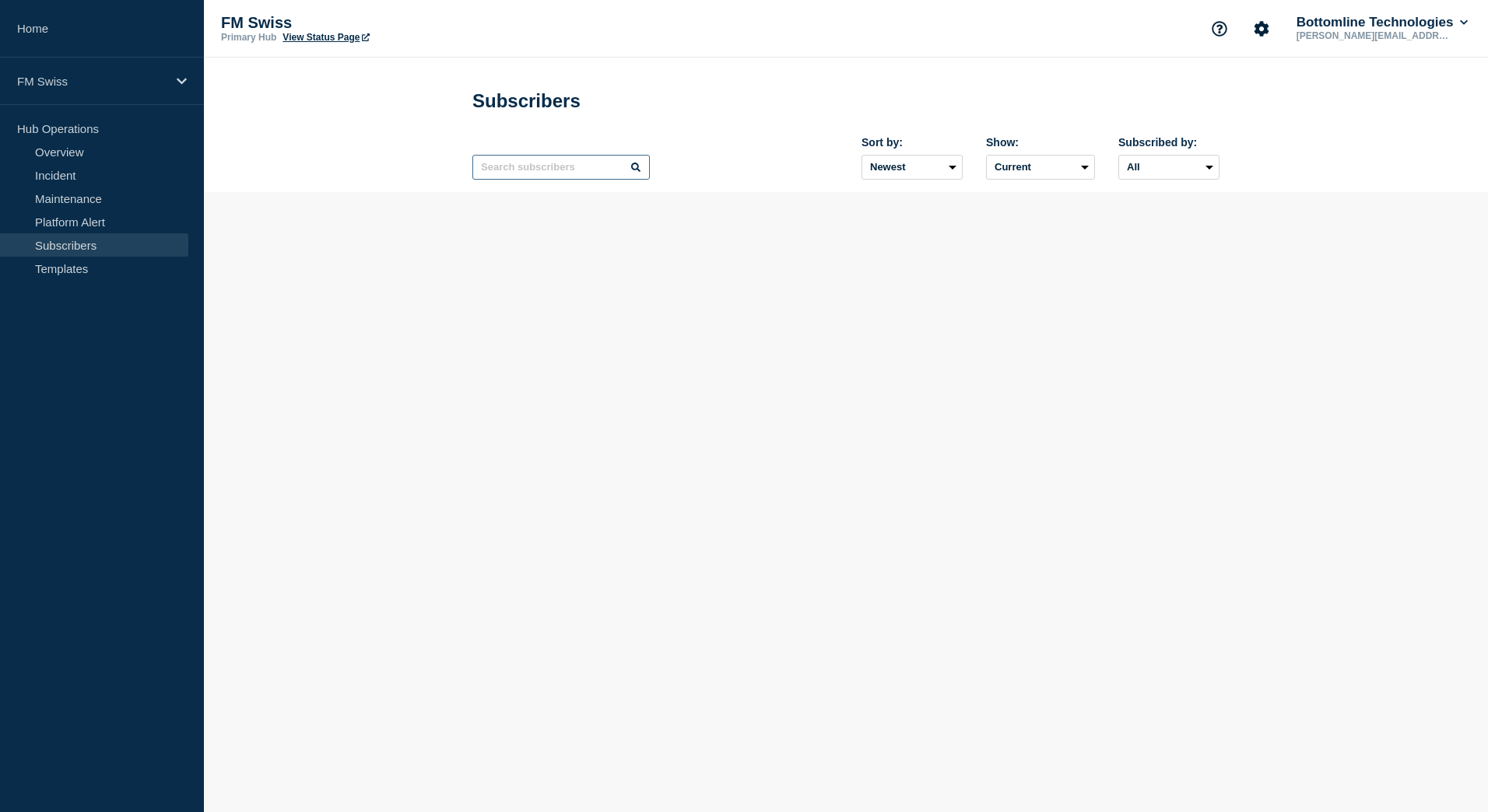
click at [530, 173] on input "text" at bounding box center [561, 168] width 177 height 25
click at [762, 129] on div "Sort by: Newest Oldest Show: Current Deleted Recently deleted Subscribed by: Al…" at bounding box center [846, 158] width 747 height 67
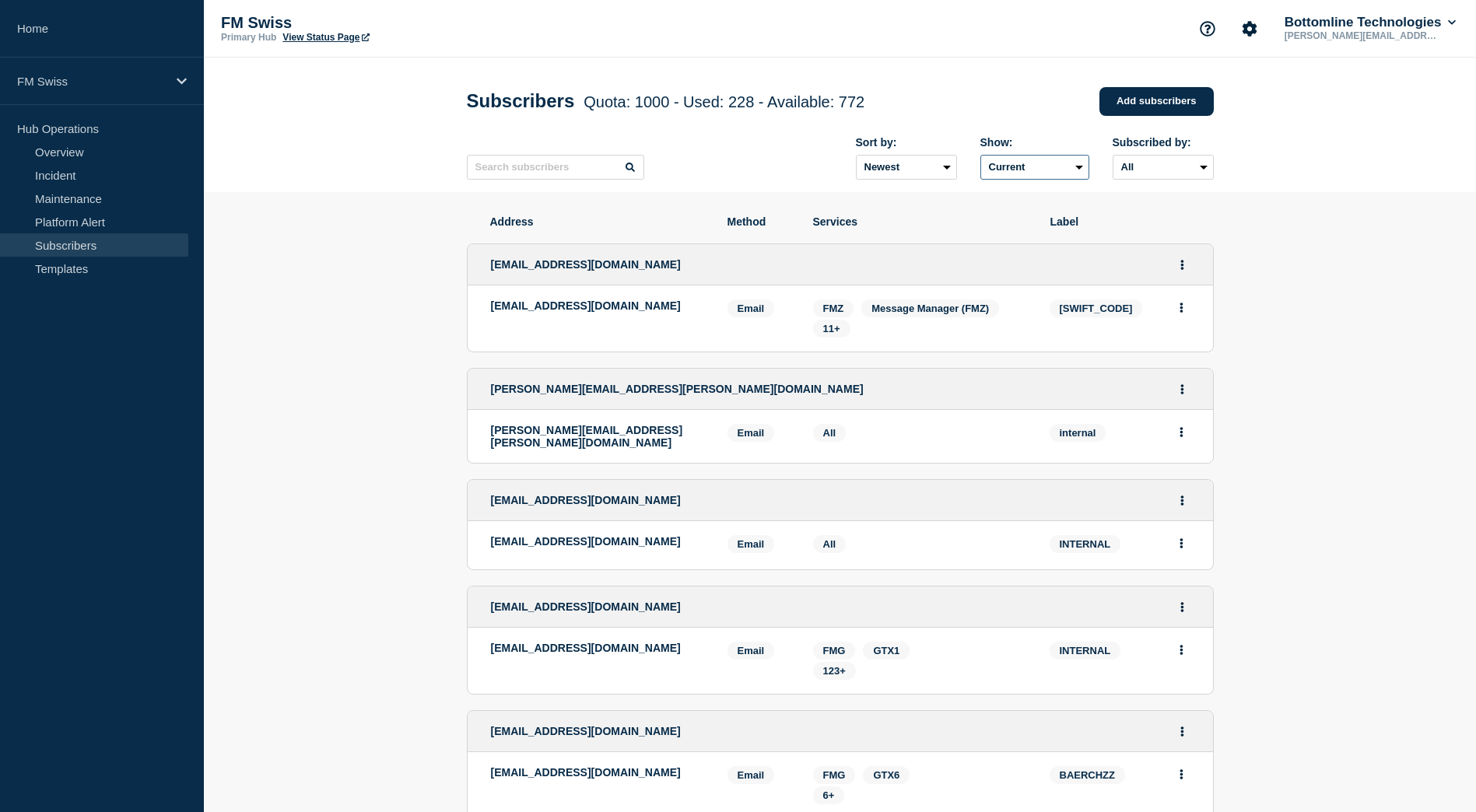
click at [1019, 170] on select "Current Deleted Recently deleted" at bounding box center [1035, 168] width 109 height 25
click at [1011, 124] on div "Subscribers Quota: 1000 - Used: 228 - Available: 772 Quota Used Available 1000 …" at bounding box center [840, 101] width 746 height 47
click at [920, 180] on select "Newest Oldest" at bounding box center [906, 168] width 101 height 25
click at [1201, 172] on select "All Email" at bounding box center [1163, 168] width 101 height 25
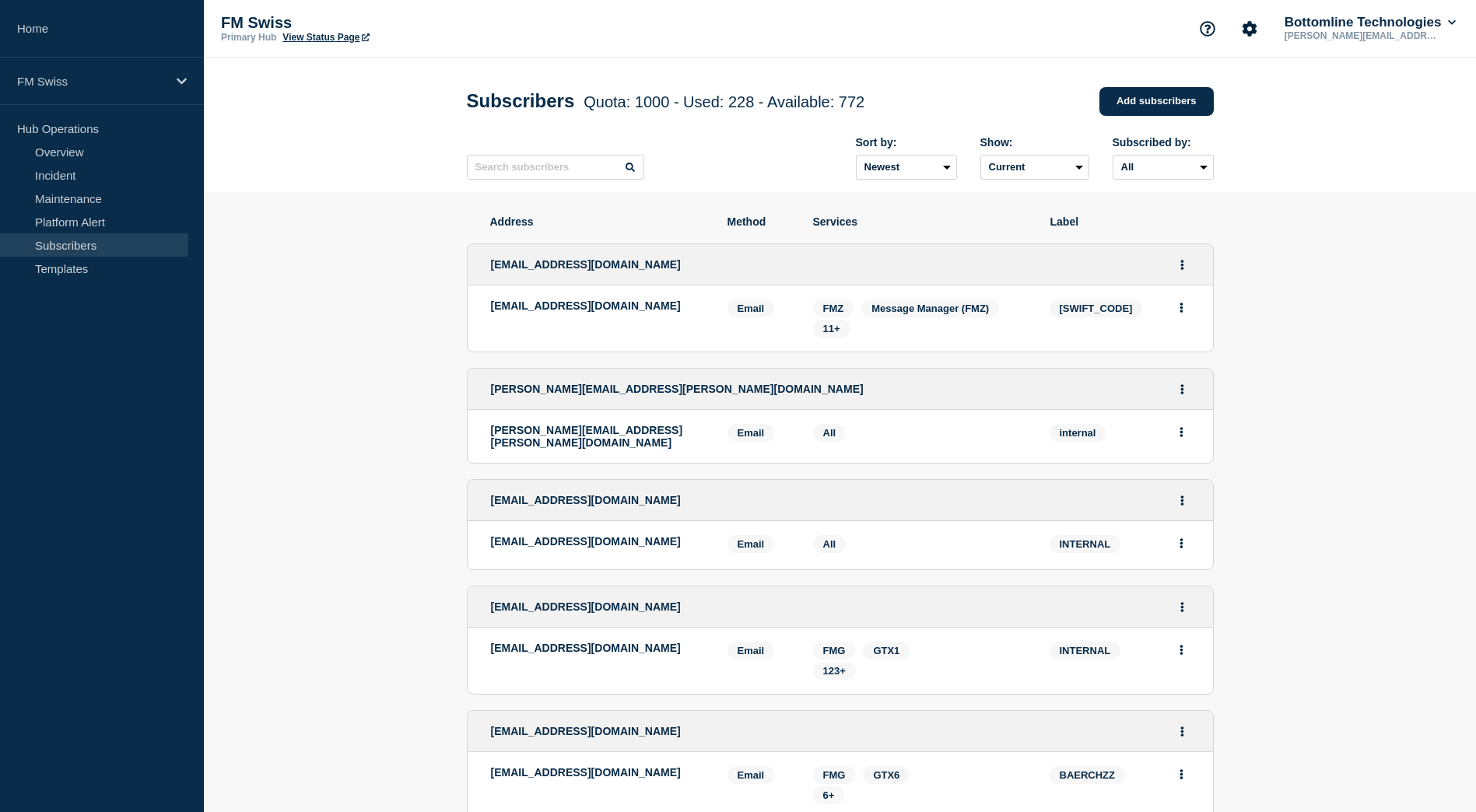
click at [1287, 157] on header "Subscribers Quota: 1000 - Used: 228 - Available: 772 Quota Used Available 1000 …" at bounding box center [840, 125] width 1272 height 135
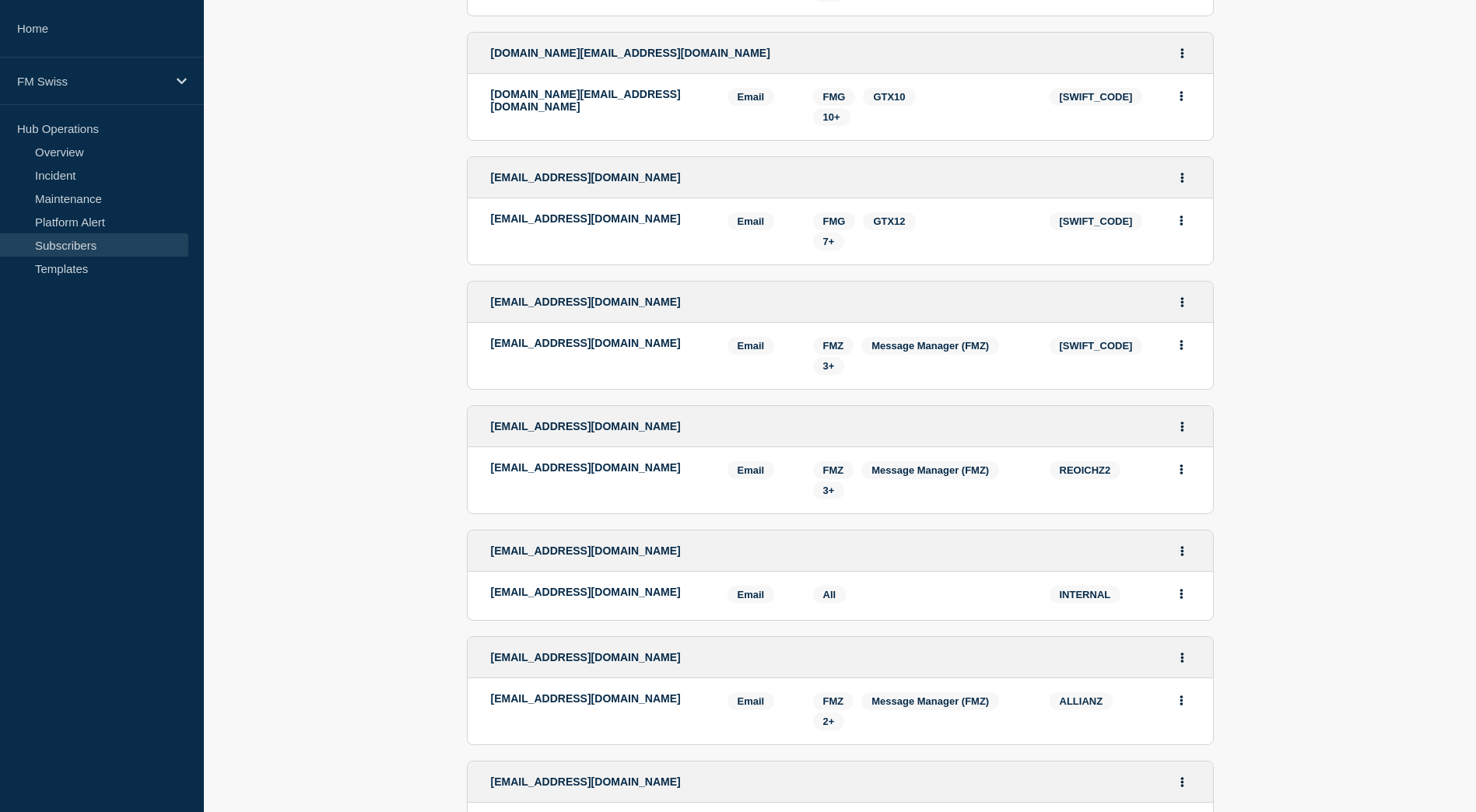
scroll to position [2684, 0]
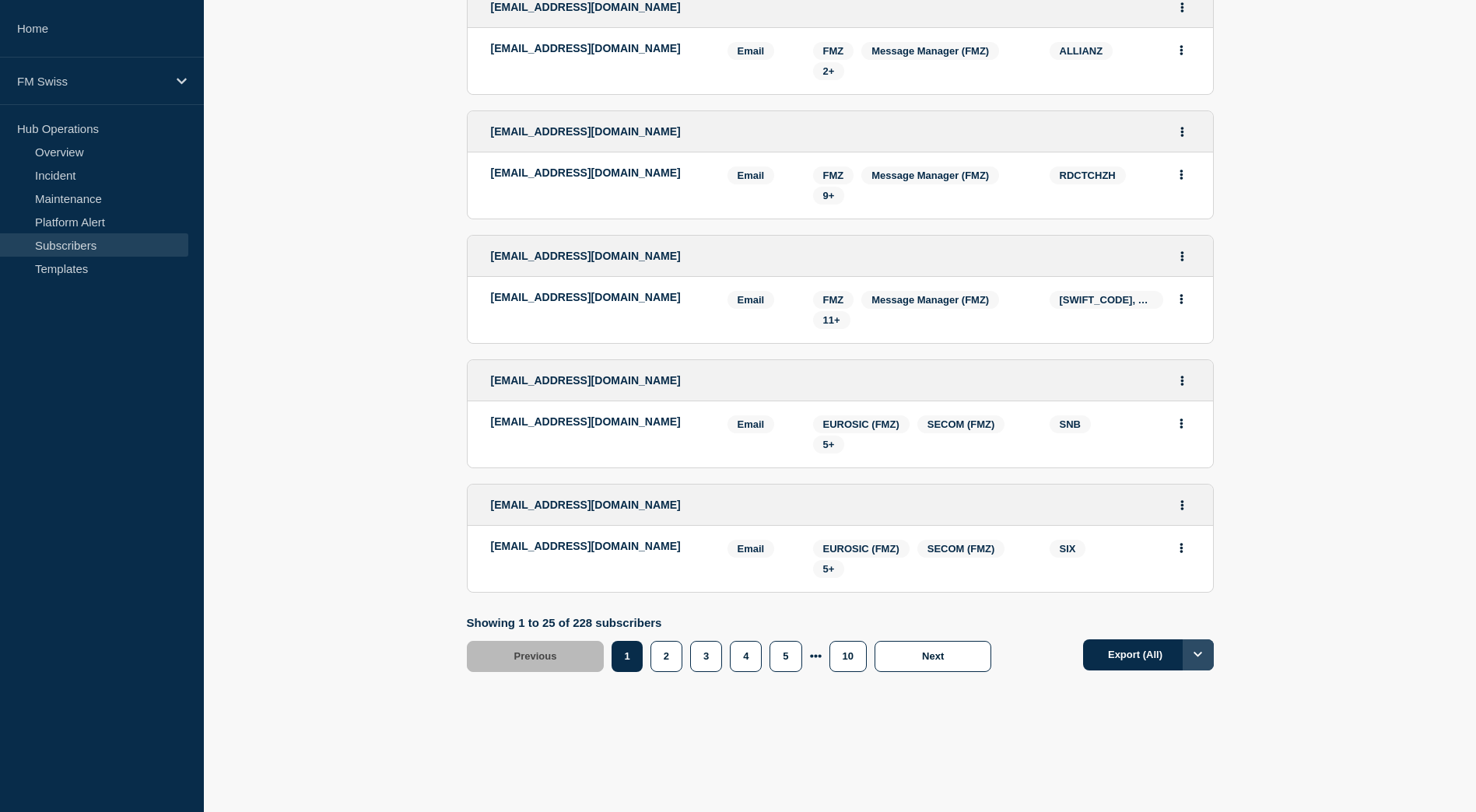
click at [1206, 647] on button "Options" at bounding box center [1198, 654] width 31 height 31
click at [1135, 688] on button "All" at bounding box center [1133, 689] width 23 height 14
click at [1160, 657] on button "Export (All)" at bounding box center [1148, 654] width 130 height 31
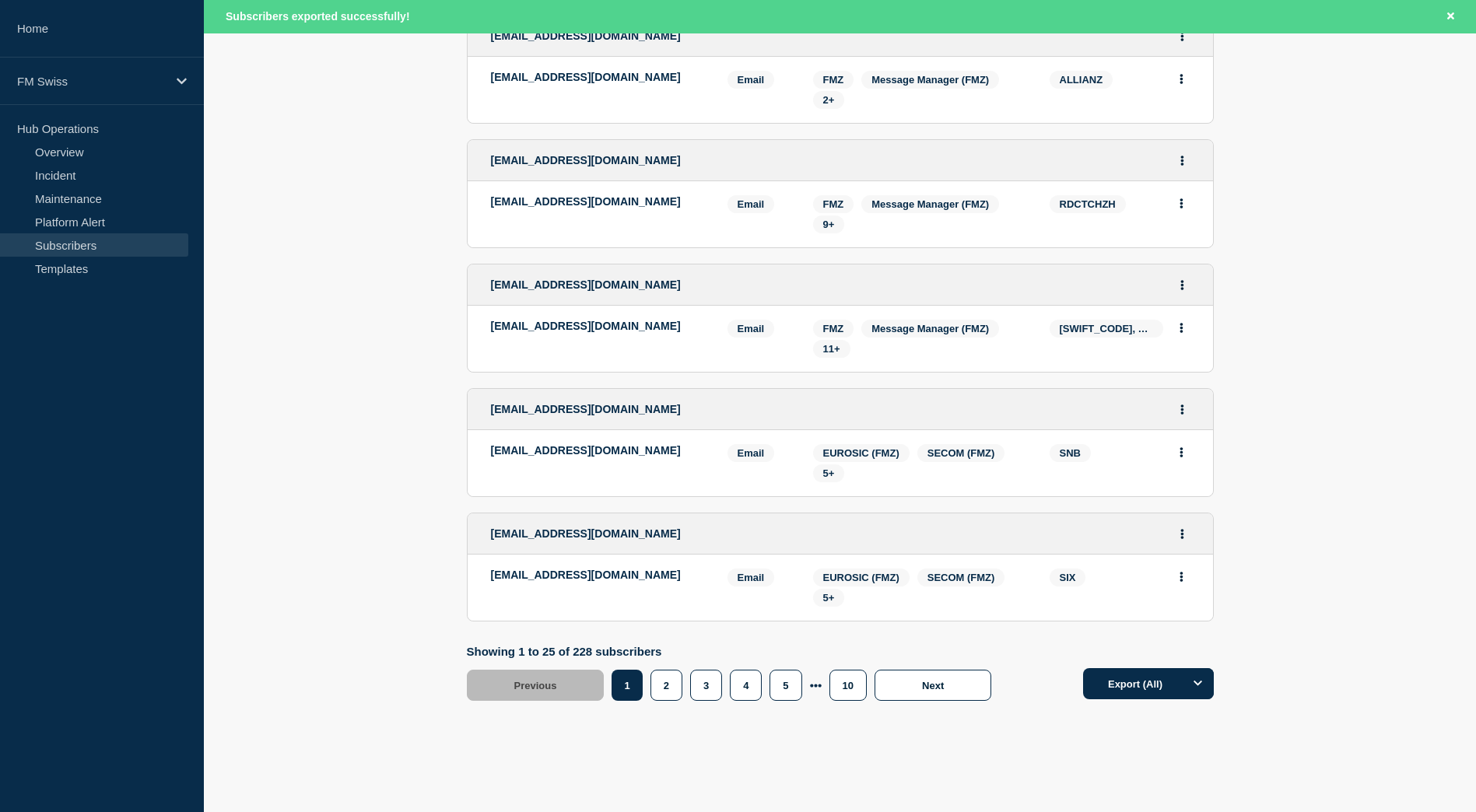
scroll to position [2716, 0]
